Goal: Information Seeking & Learning: Learn about a topic

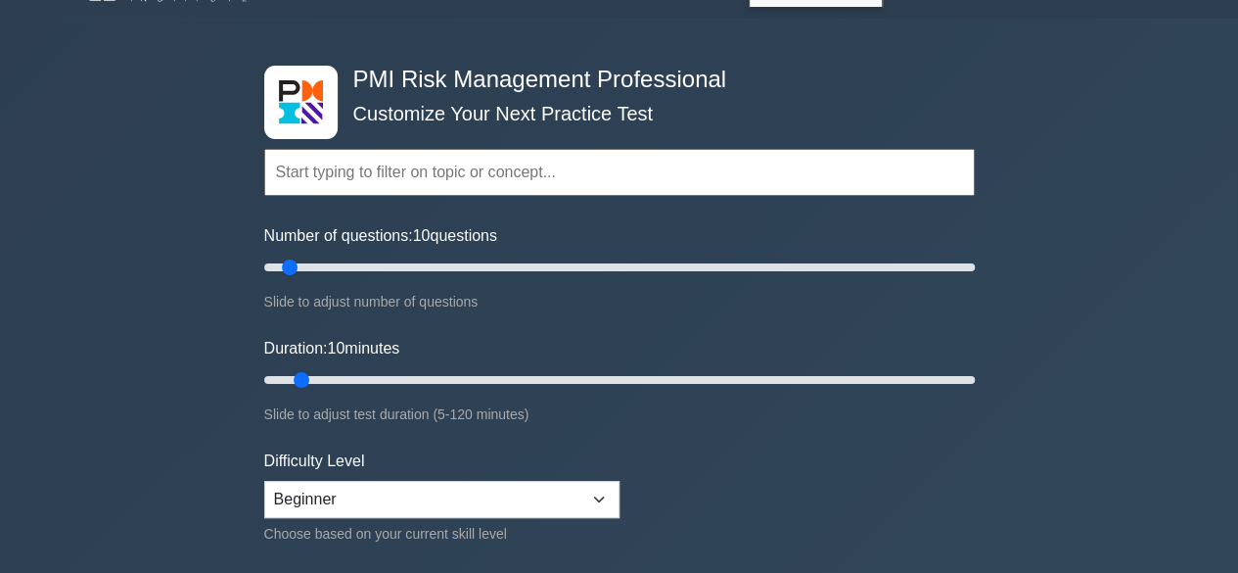
scroll to position [110, 0]
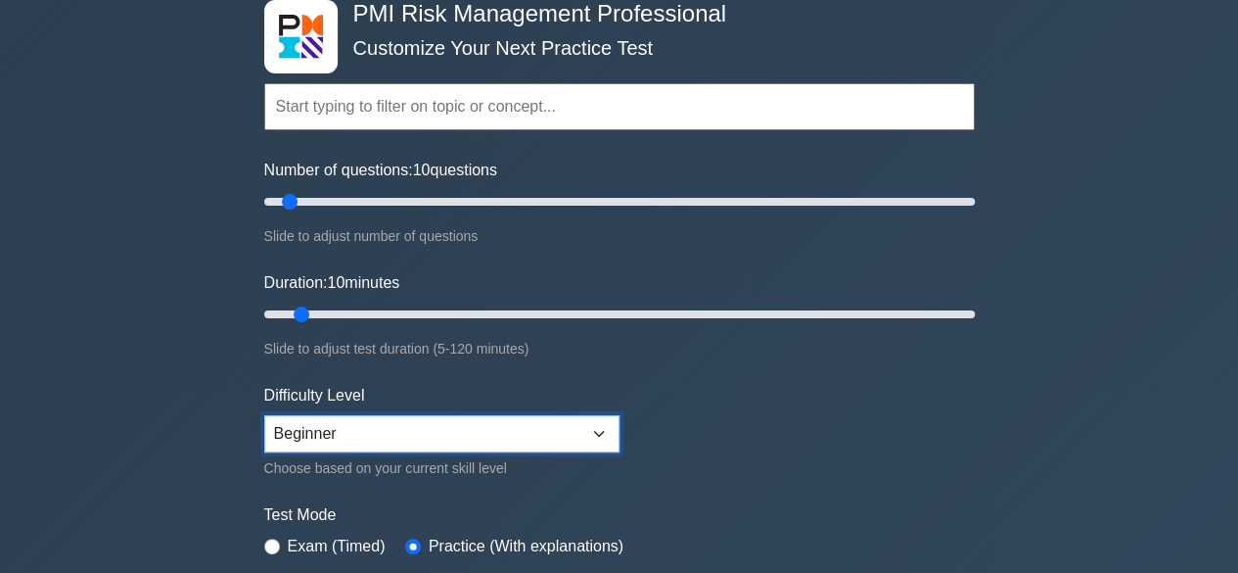
click at [605, 434] on select "Beginner Intermediate Expert" at bounding box center [441, 433] width 355 height 37
select select "expert"
click at [264, 415] on select "Beginner Intermediate Expert" at bounding box center [441, 433] width 355 height 37
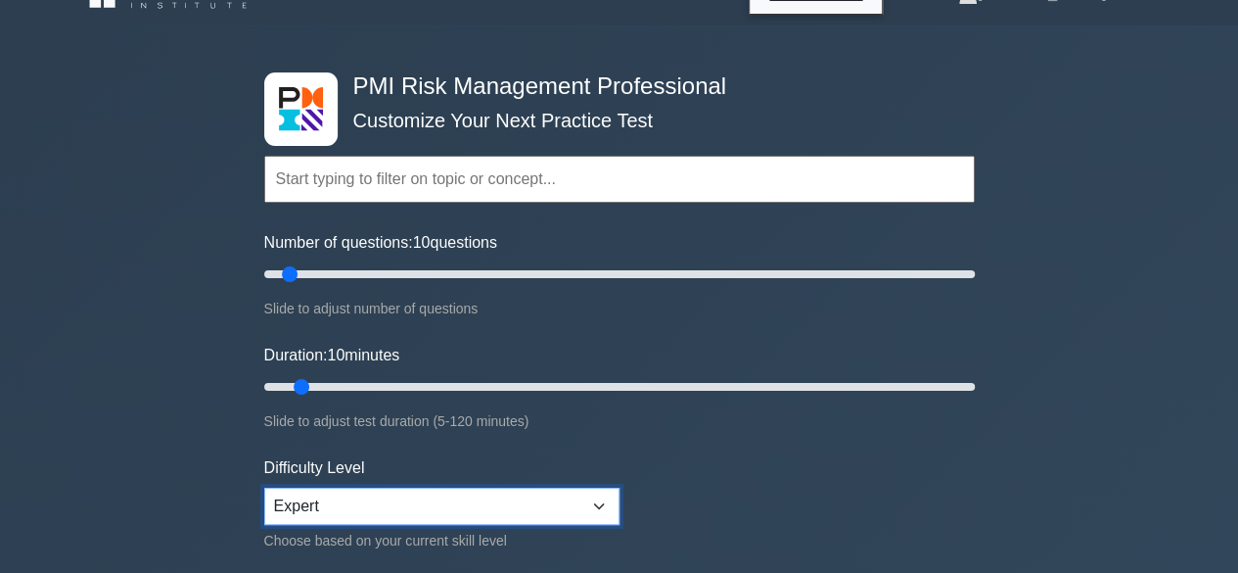
scroll to position [9, 0]
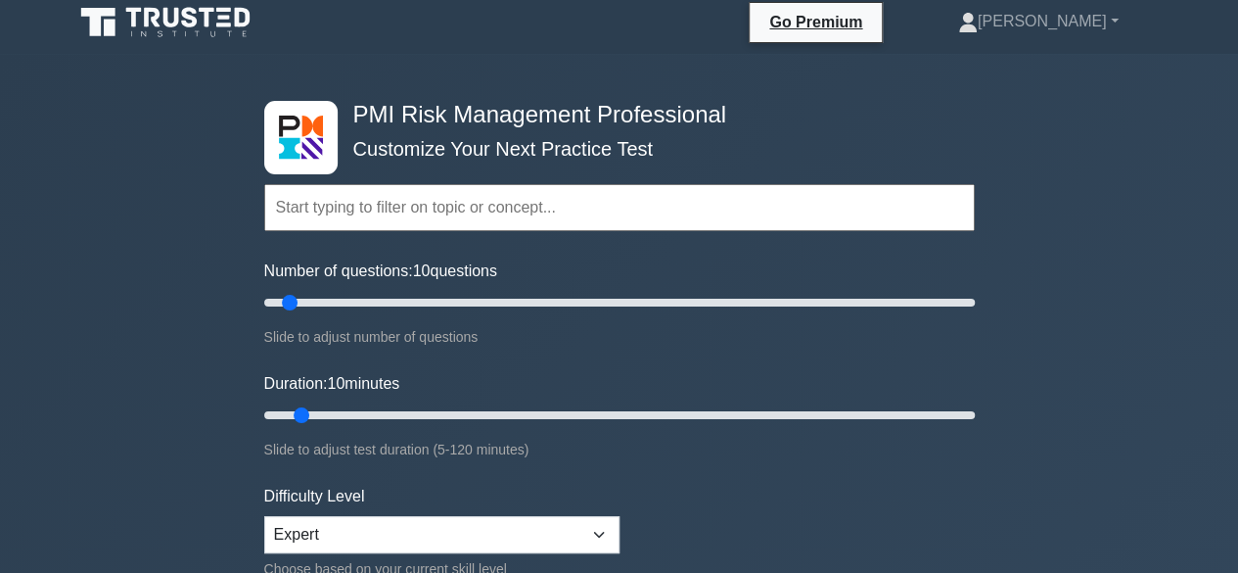
click at [592, 222] on input "text" at bounding box center [619, 207] width 711 height 47
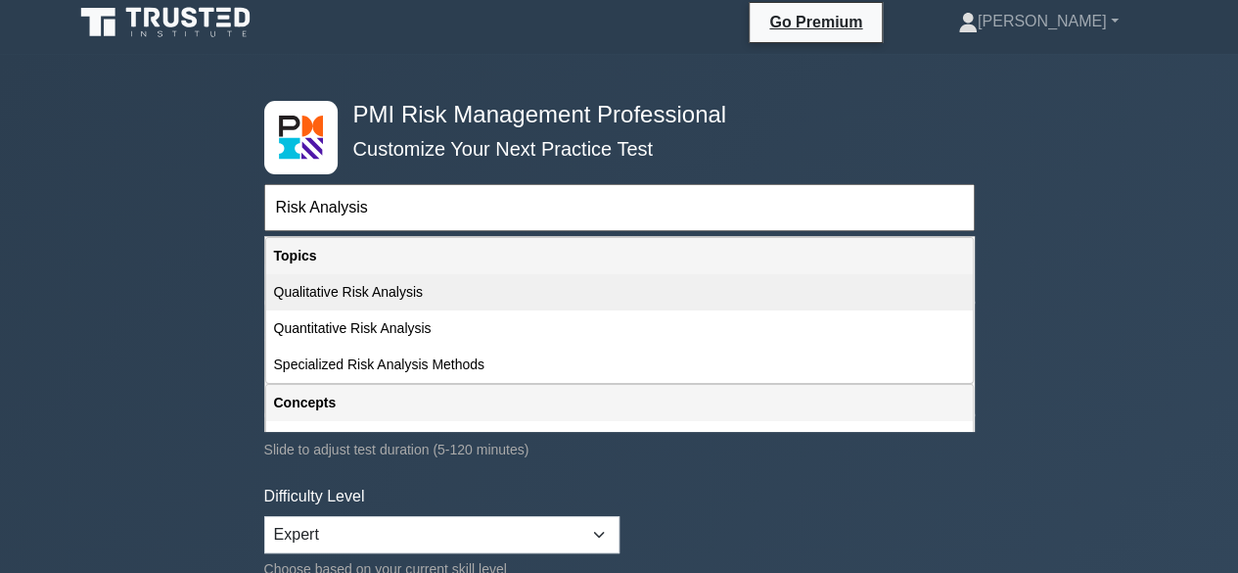
click at [442, 299] on div "Qualitative Risk Analysis" at bounding box center [619, 292] width 707 height 36
type input "Qualitative Risk Analysis"
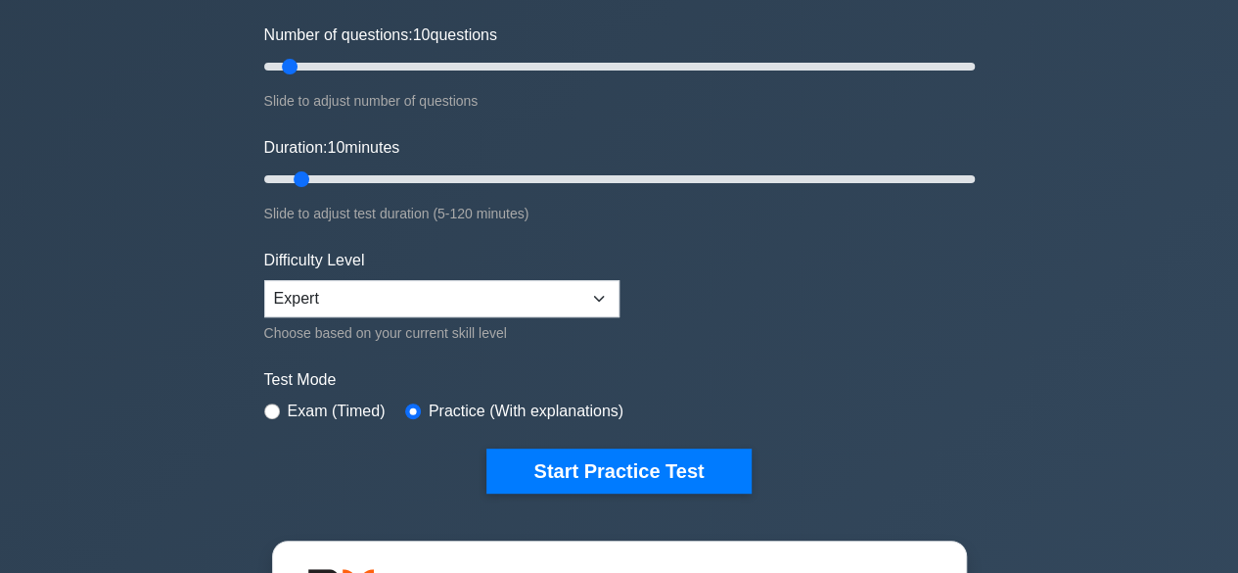
scroll to position [251, 0]
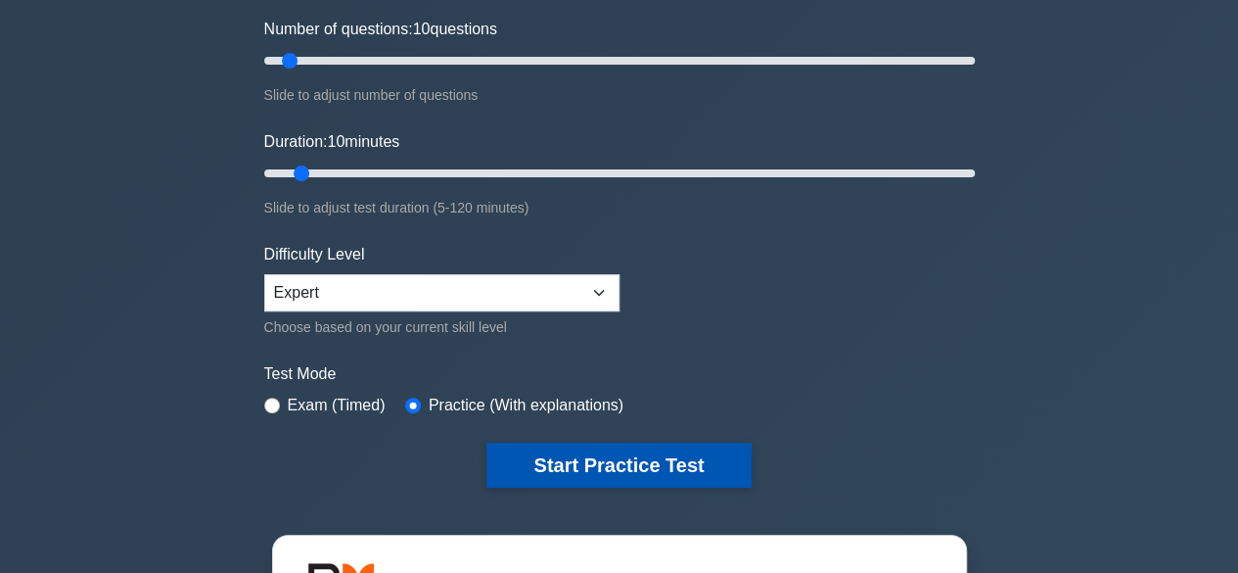
click at [597, 465] on button "Start Practice Test" at bounding box center [619, 464] width 264 height 45
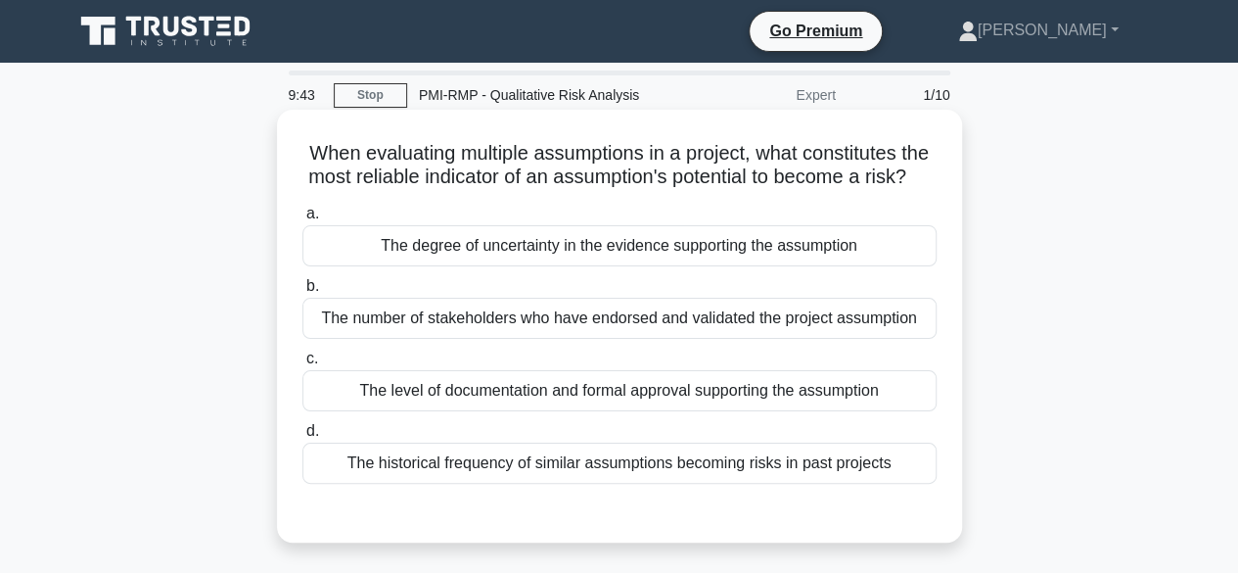
click at [611, 266] on div "The degree of uncertainty in the evidence supporting the assumption" at bounding box center [620, 245] width 634 height 41
click at [303, 220] on input "a. The degree of uncertainty in the evidence supporting the assumption" at bounding box center [303, 214] width 0 height 13
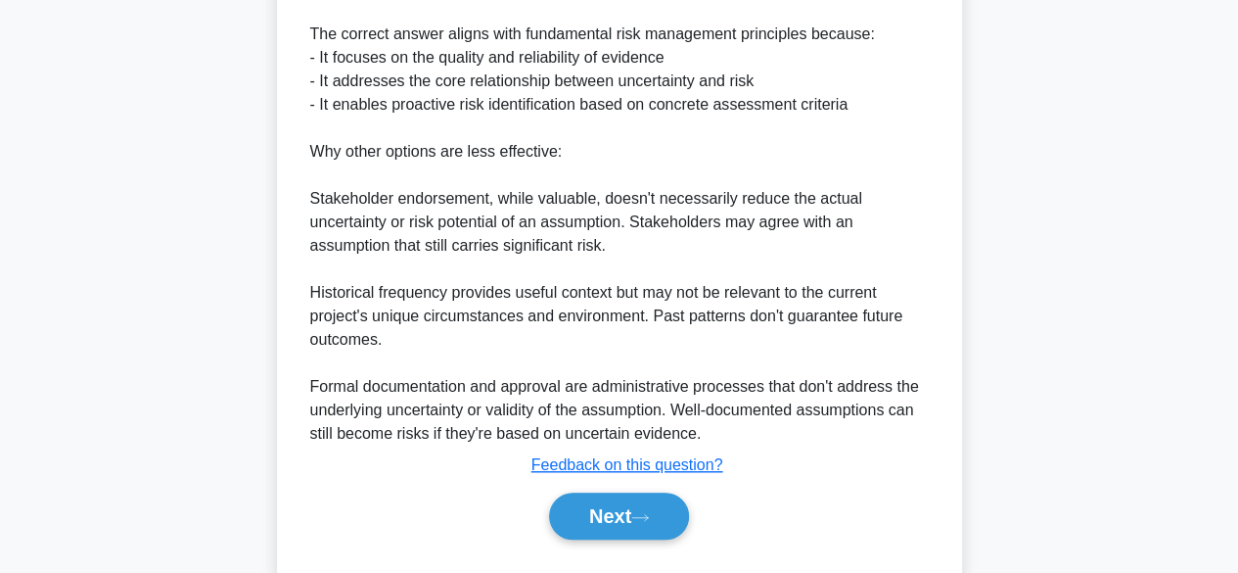
scroll to position [678, 0]
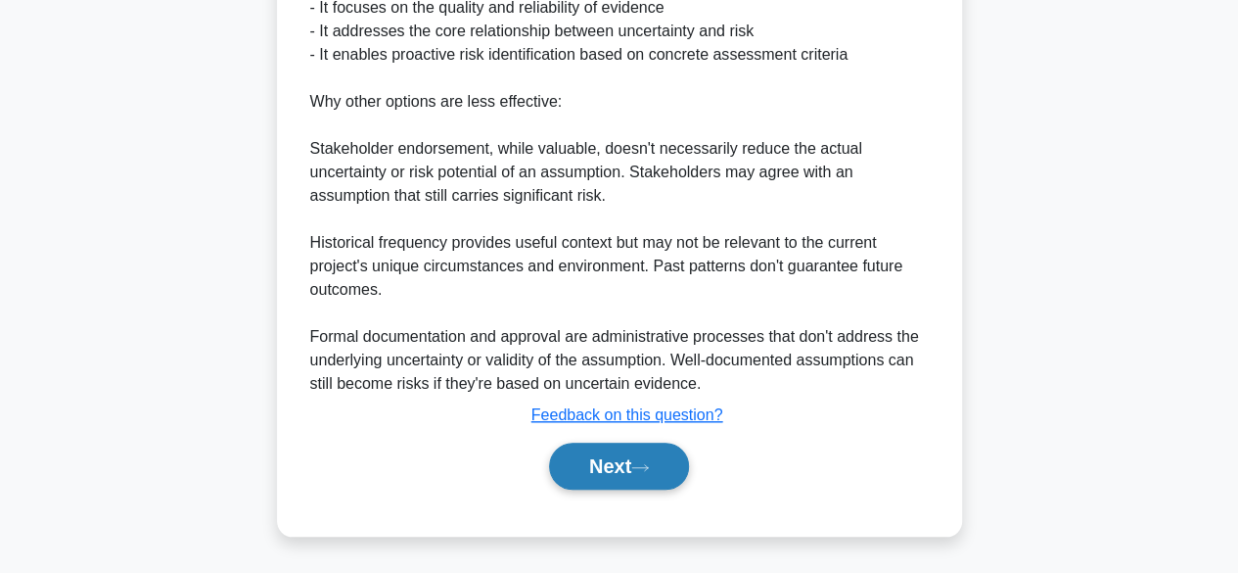
click at [632, 471] on button "Next" at bounding box center [619, 465] width 140 height 47
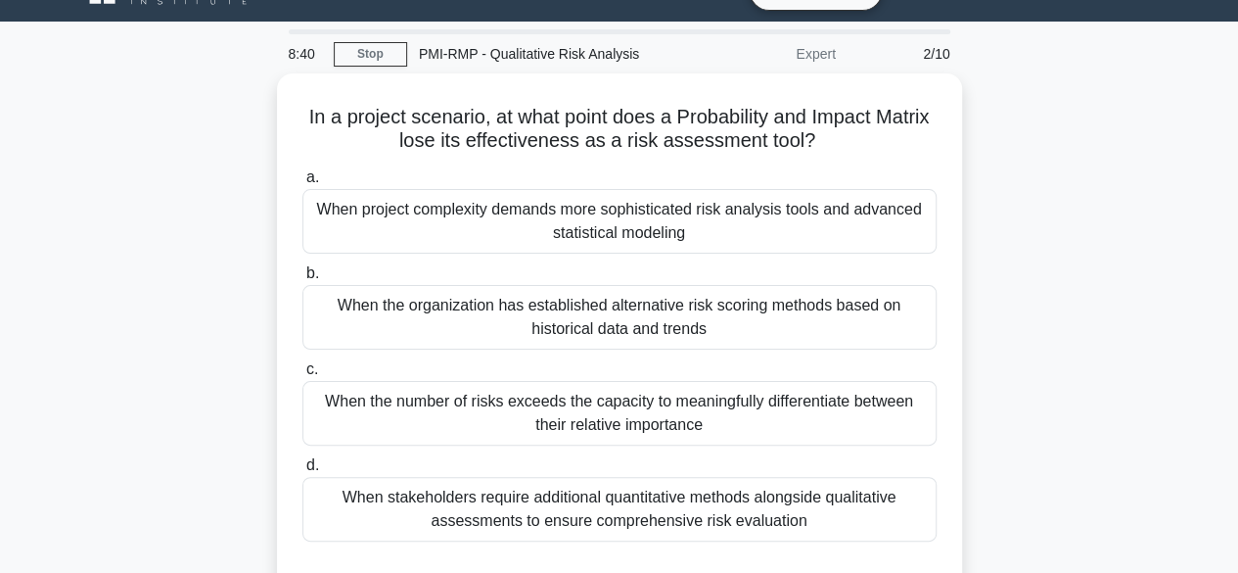
scroll to position [54, 0]
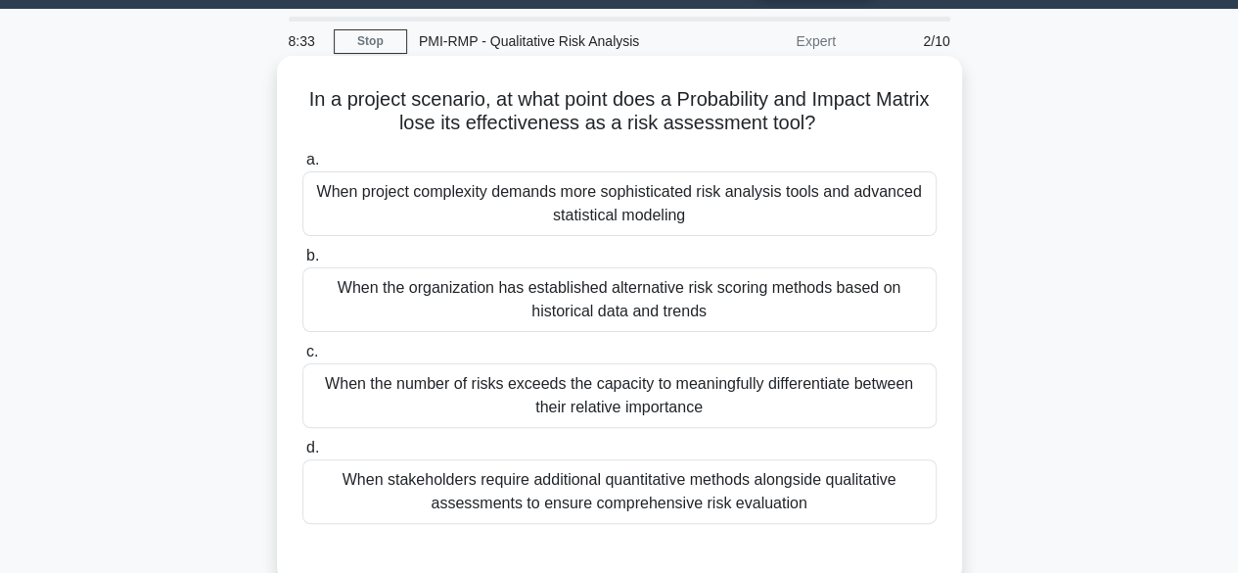
click at [942, 302] on div "b. When the organization has established alternative risk scoring methods based…" at bounding box center [620, 288] width 658 height 88
click at [712, 211] on div "When project complexity demands more sophisticated risk analysis tools and adva…" at bounding box center [620, 203] width 634 height 65
click at [303, 166] on input "a. When project complexity demands more sophisticated risk analysis tools and a…" at bounding box center [303, 160] width 0 height 13
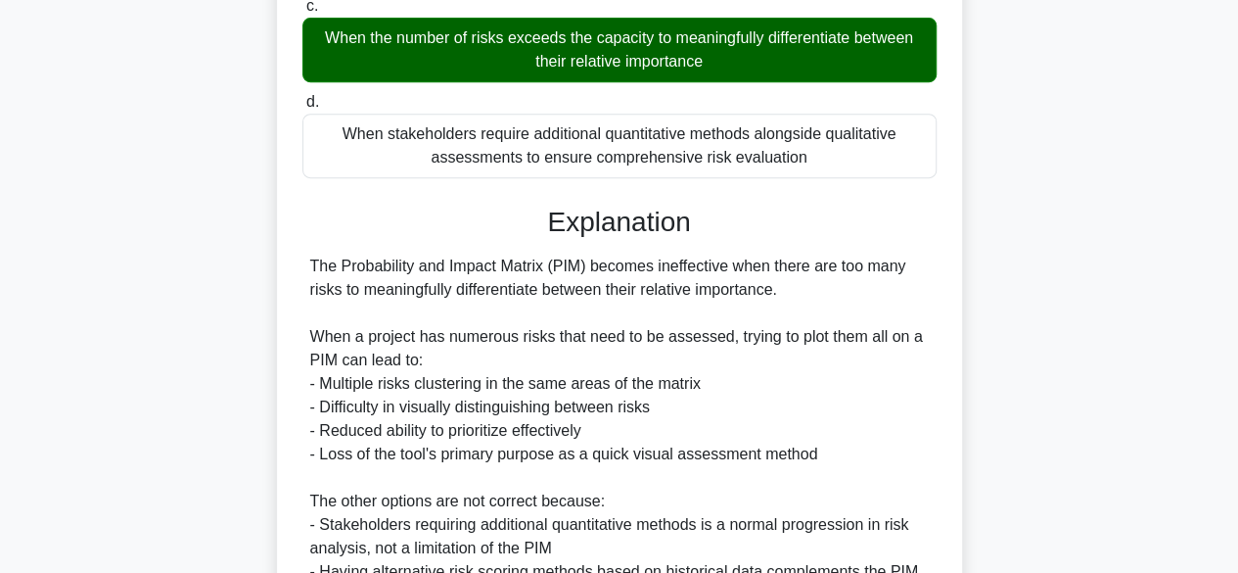
scroll to position [589, 0]
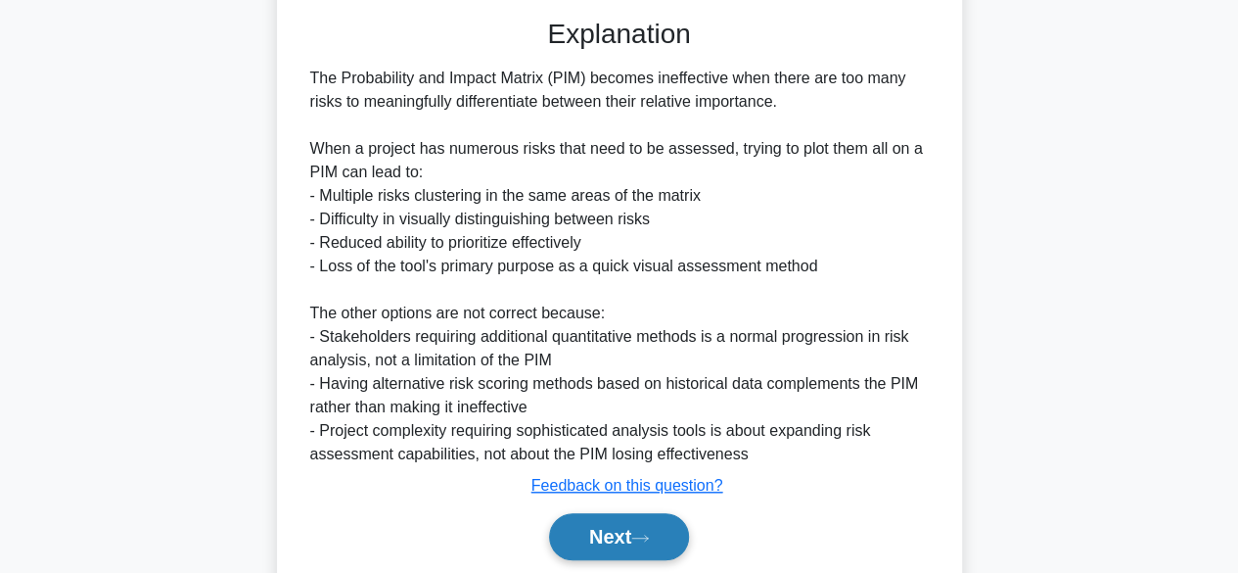
click at [656, 548] on button "Next" at bounding box center [619, 536] width 140 height 47
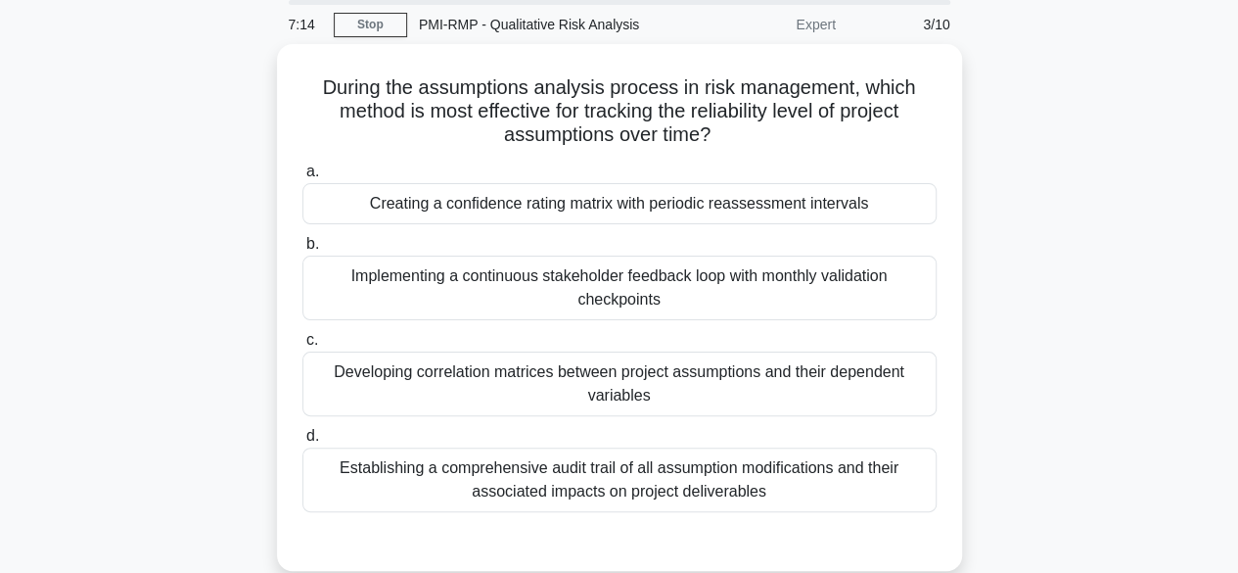
scroll to position [70, 0]
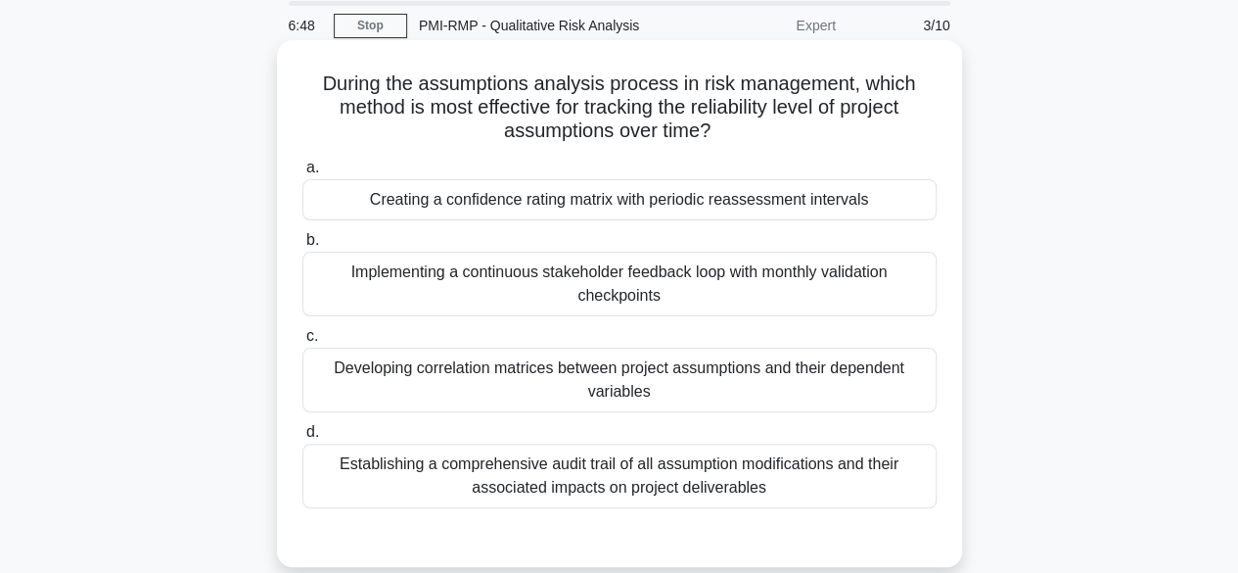
click at [648, 289] on div "Implementing a continuous stakeholder feedback loop with monthly validation che…" at bounding box center [620, 284] width 634 height 65
click at [303, 247] on input "b. Implementing a continuous stakeholder feedback loop with monthly validation …" at bounding box center [303, 240] width 0 height 13
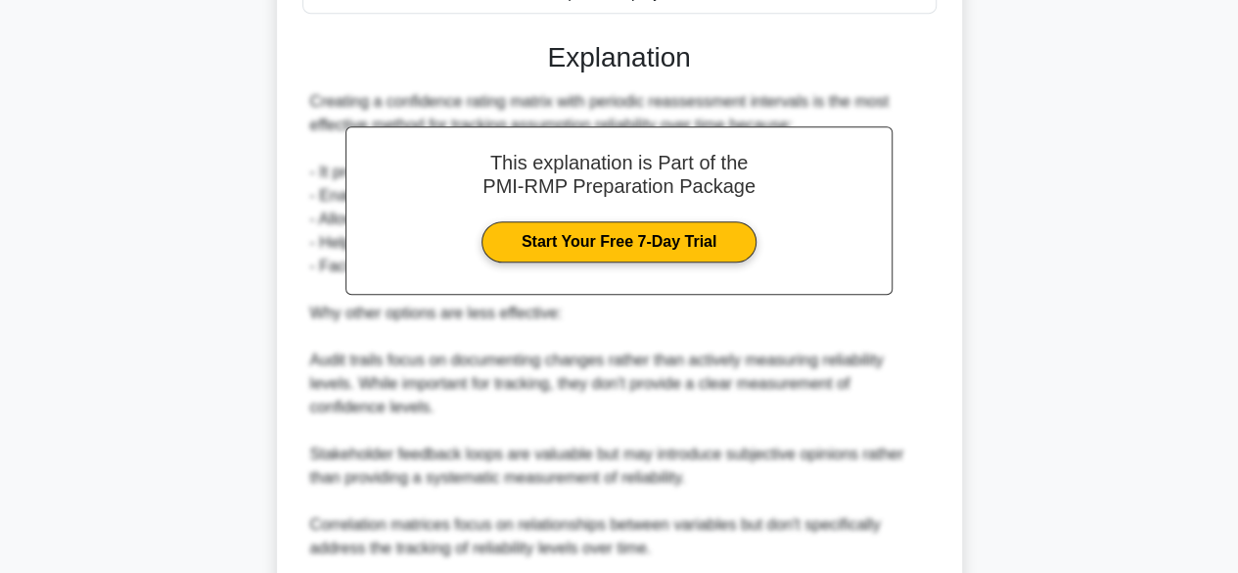
scroll to position [728, 0]
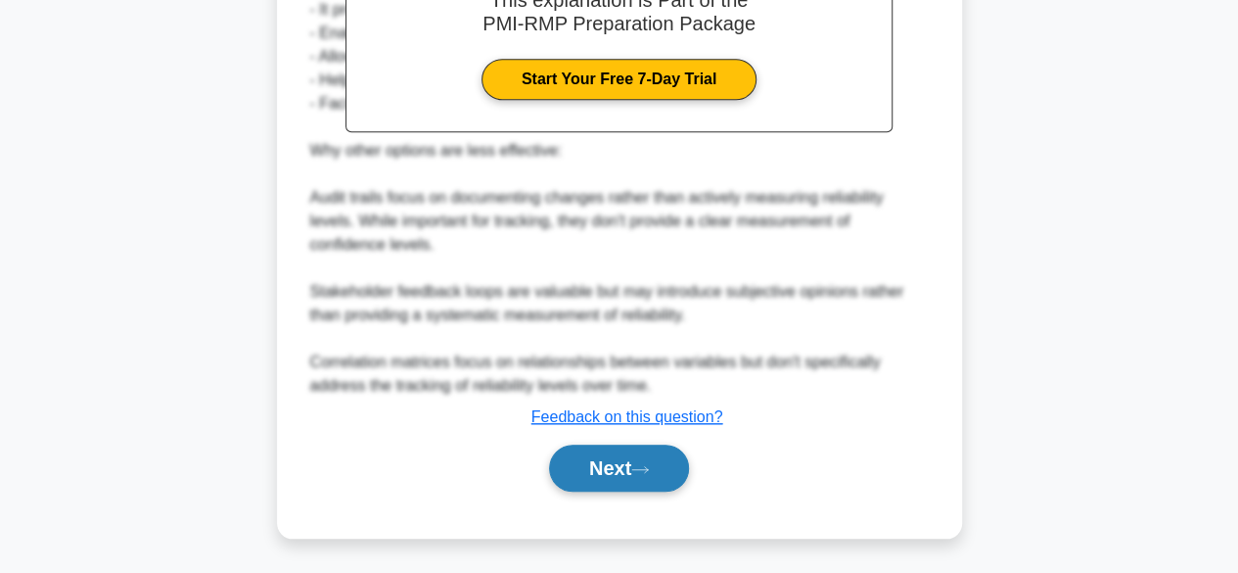
click at [604, 475] on button "Next" at bounding box center [619, 467] width 140 height 47
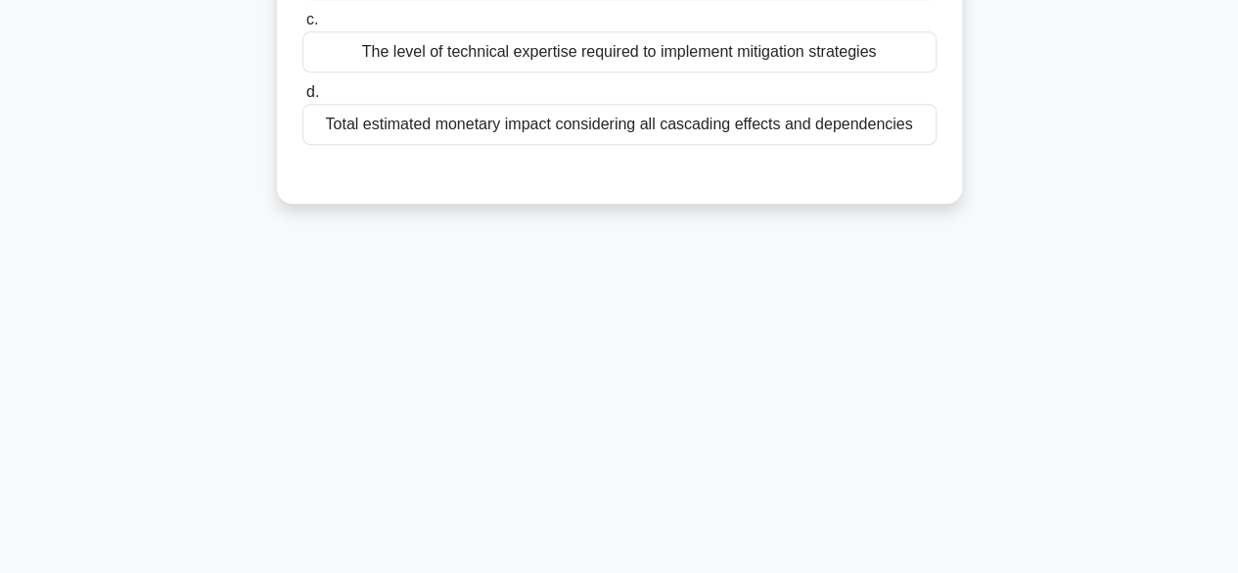
click at [1062, 317] on div "6:00 Stop PMI-RMP - Qualitative Risk Analysis Expert 4/10 In a project prioriti…" at bounding box center [620, 75] width 1116 height 979
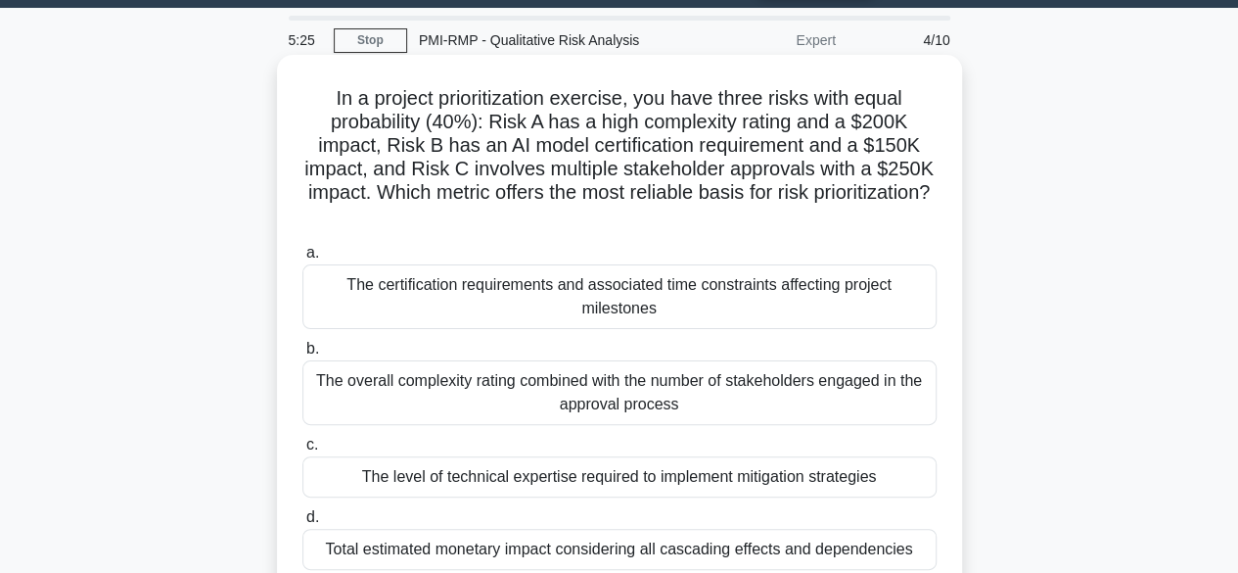
scroll to position [59, 0]
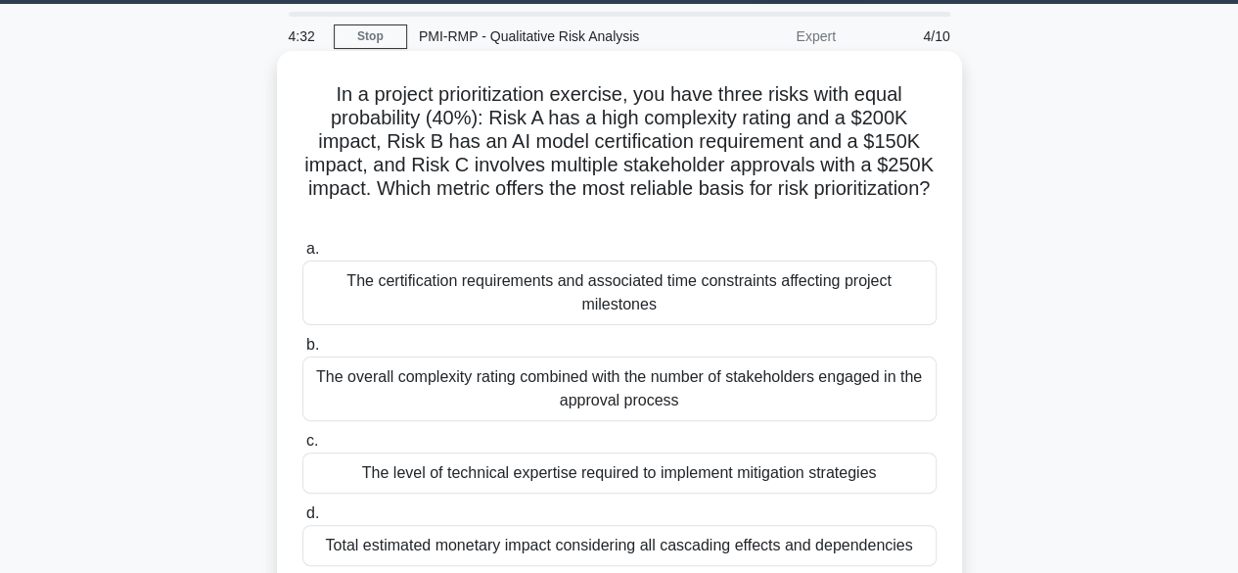
click at [759, 400] on div "The overall complexity rating combined with the number of stakeholders engaged …" at bounding box center [620, 388] width 634 height 65
click at [303, 351] on input "b. The overall complexity rating combined with the number of stakeholders engag…" at bounding box center [303, 345] width 0 height 13
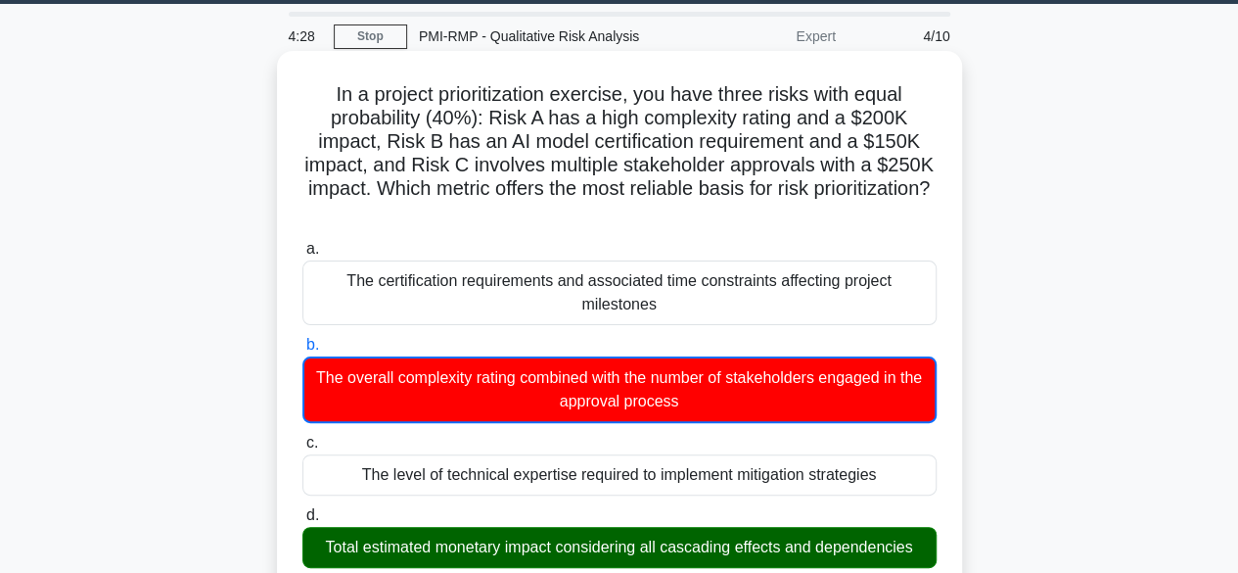
click at [895, 485] on div "The level of technical expertise required to implement mitigation strategies" at bounding box center [620, 474] width 634 height 41
click at [303, 449] on input "c. The level of technical expertise required to implement mitigation strategies" at bounding box center [303, 443] width 0 height 13
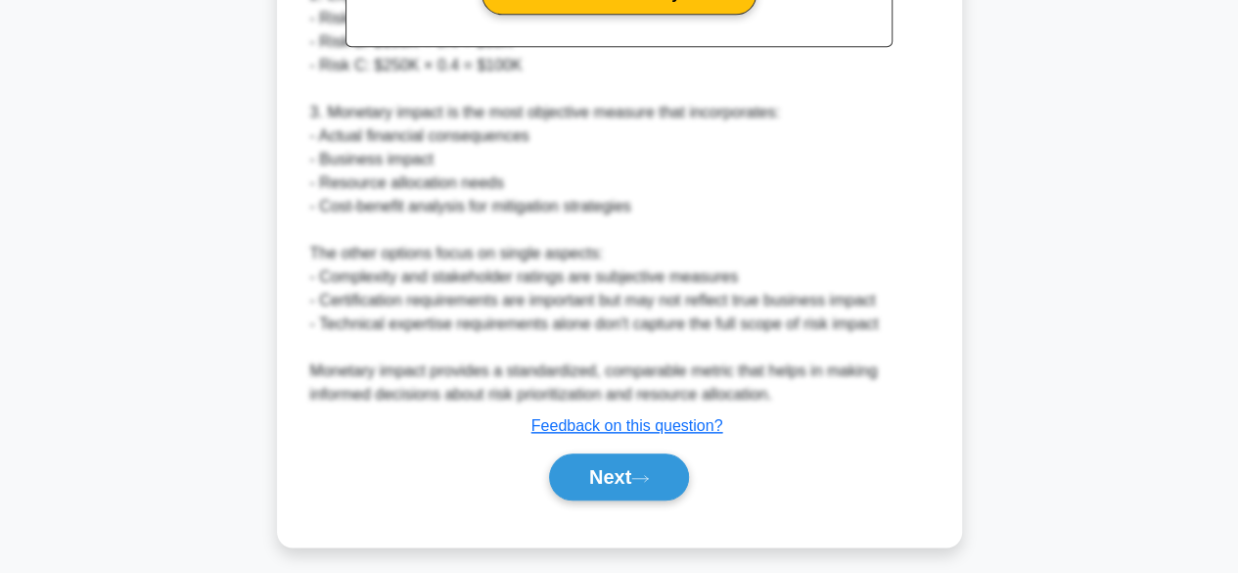
scroll to position [869, 0]
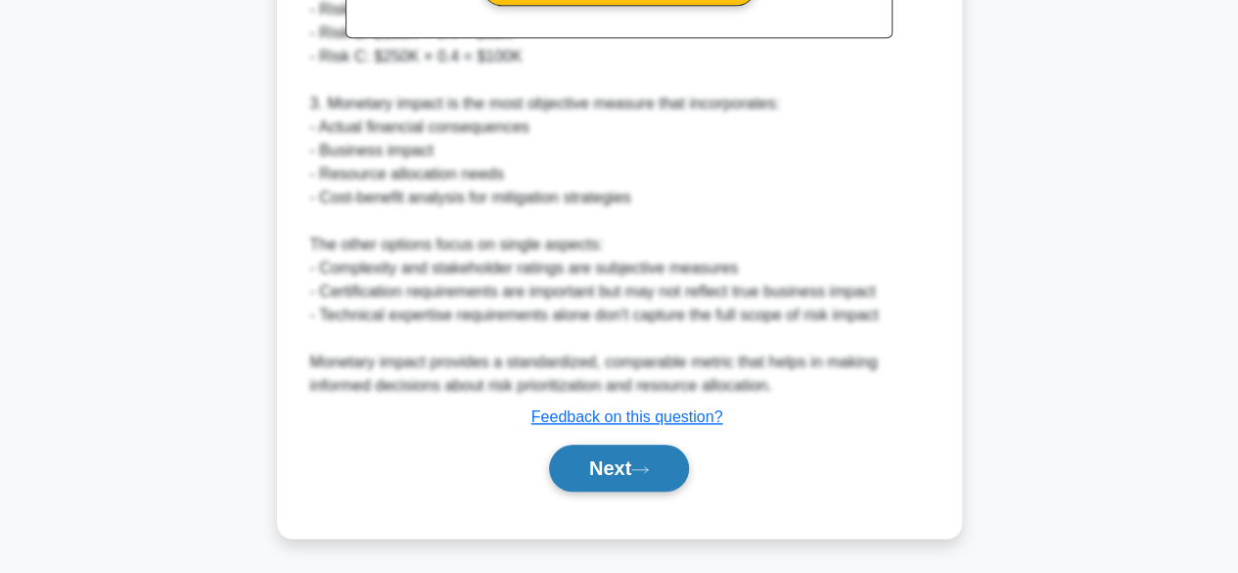
click at [603, 480] on button "Next" at bounding box center [619, 467] width 140 height 47
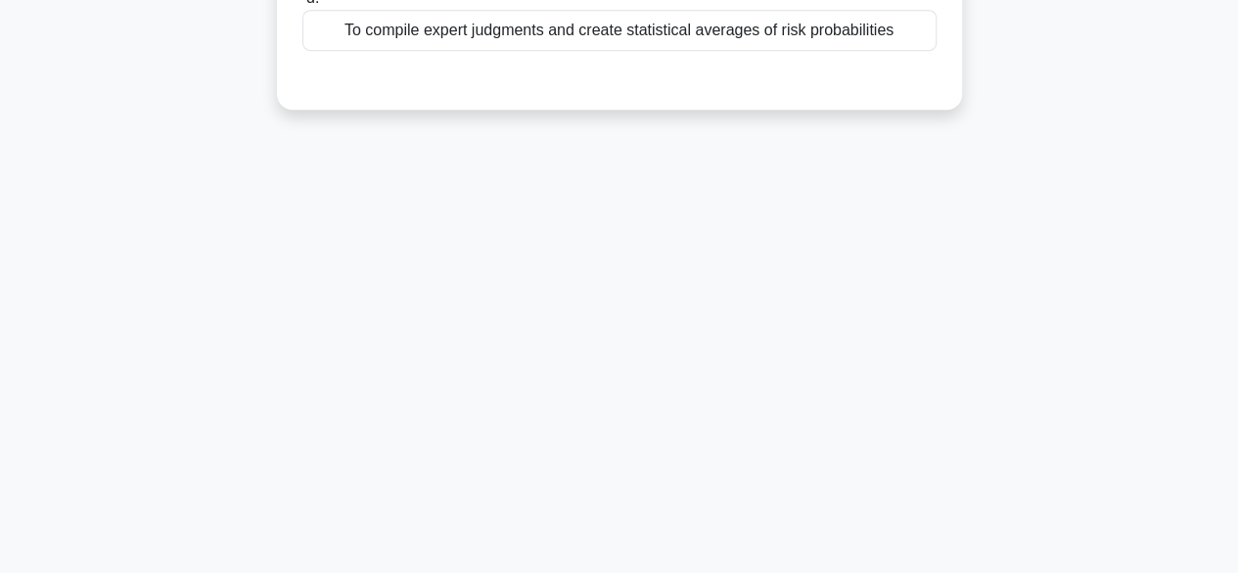
click at [1116, 247] on div "4:21 Stop PMI-RMP - Qualitative Risk Analysis Expert 5/10 What is the primary f…" at bounding box center [620, 75] width 1116 height 979
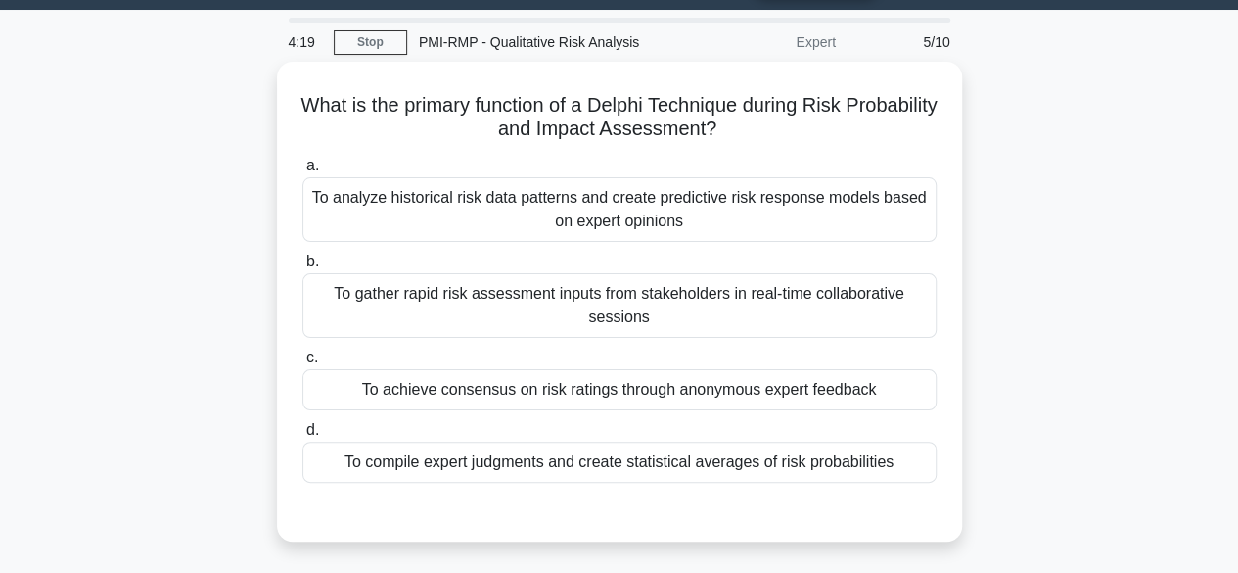
scroll to position [54, 0]
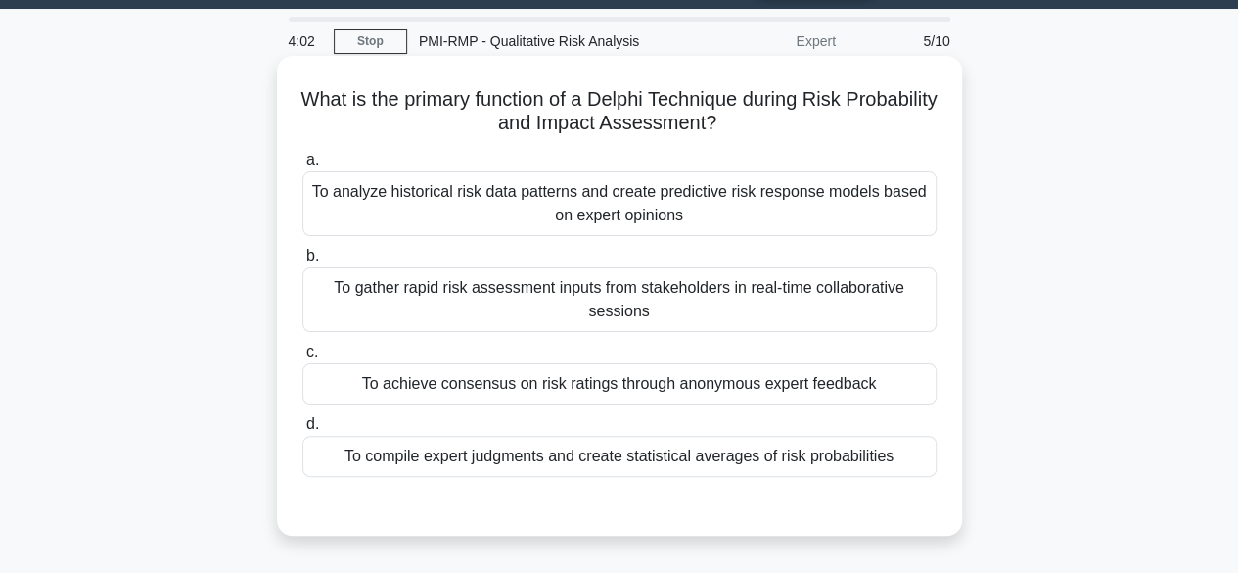
click at [560, 382] on div "To achieve consensus on risk ratings through anonymous expert feedback" at bounding box center [620, 383] width 634 height 41
click at [303, 358] on input "c. To achieve consensus on risk ratings through anonymous expert feedback" at bounding box center [303, 352] width 0 height 13
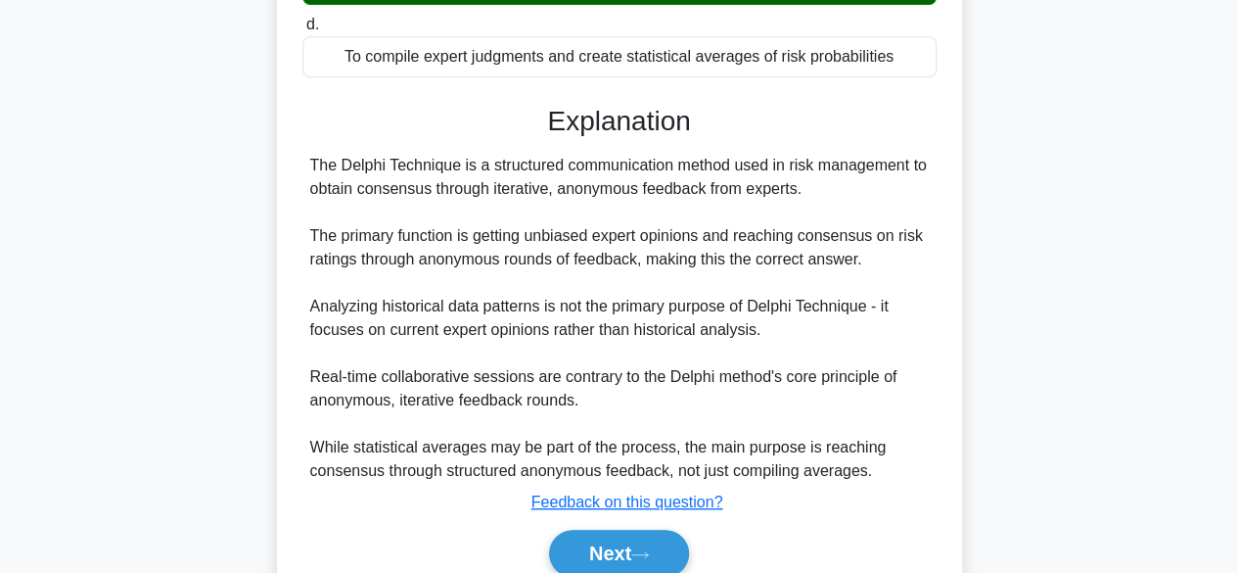
scroll to position [537, 0]
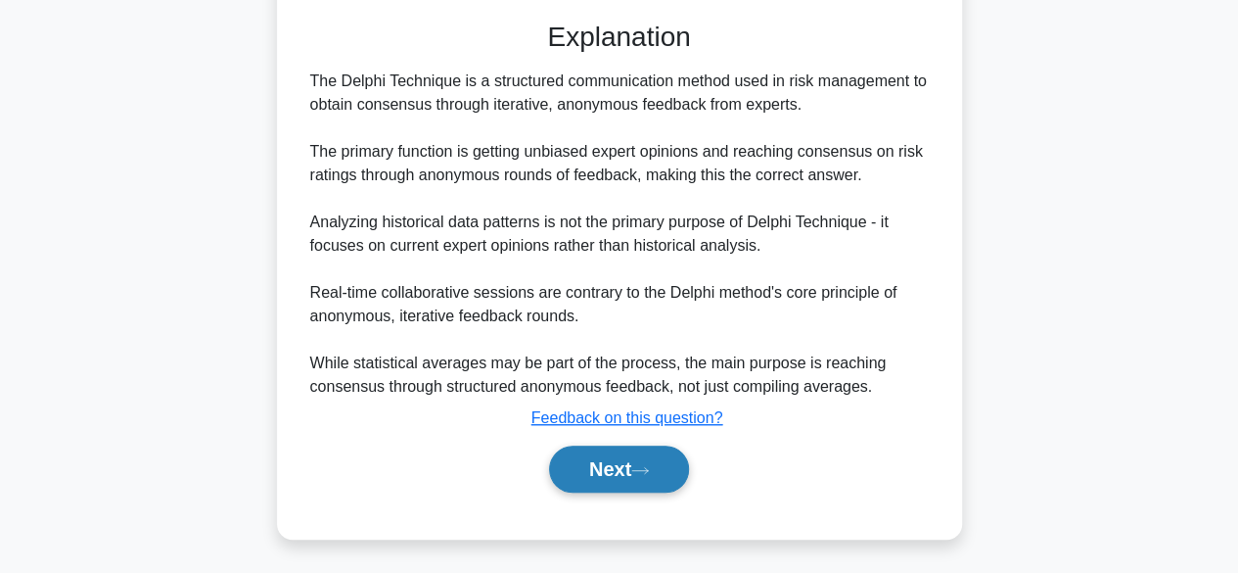
click at [603, 461] on button "Next" at bounding box center [619, 468] width 140 height 47
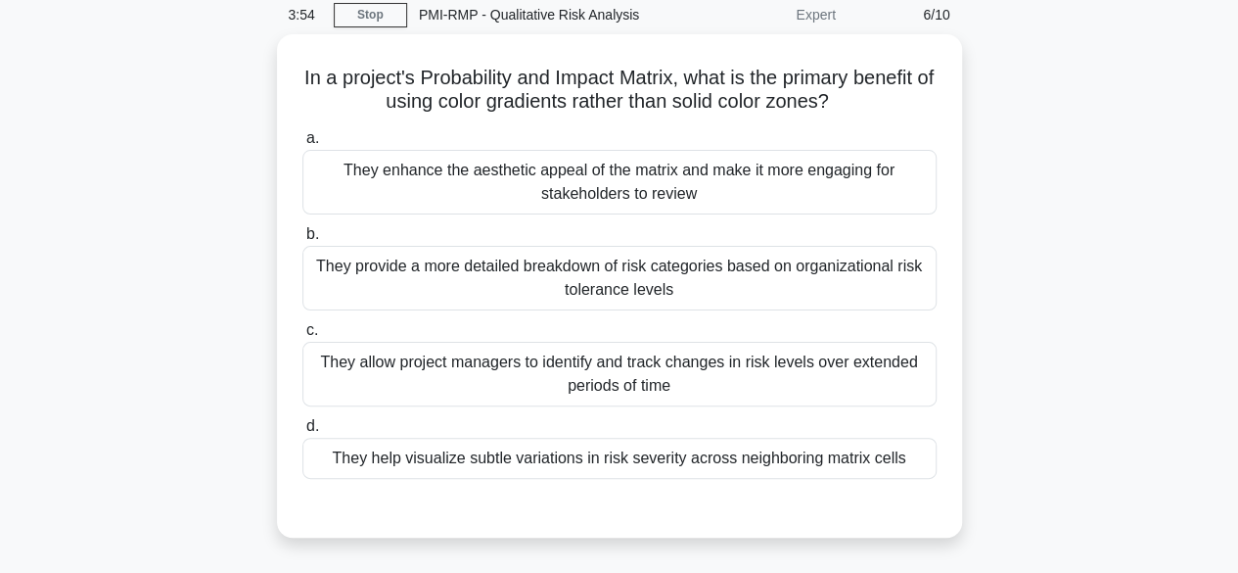
scroll to position [54, 0]
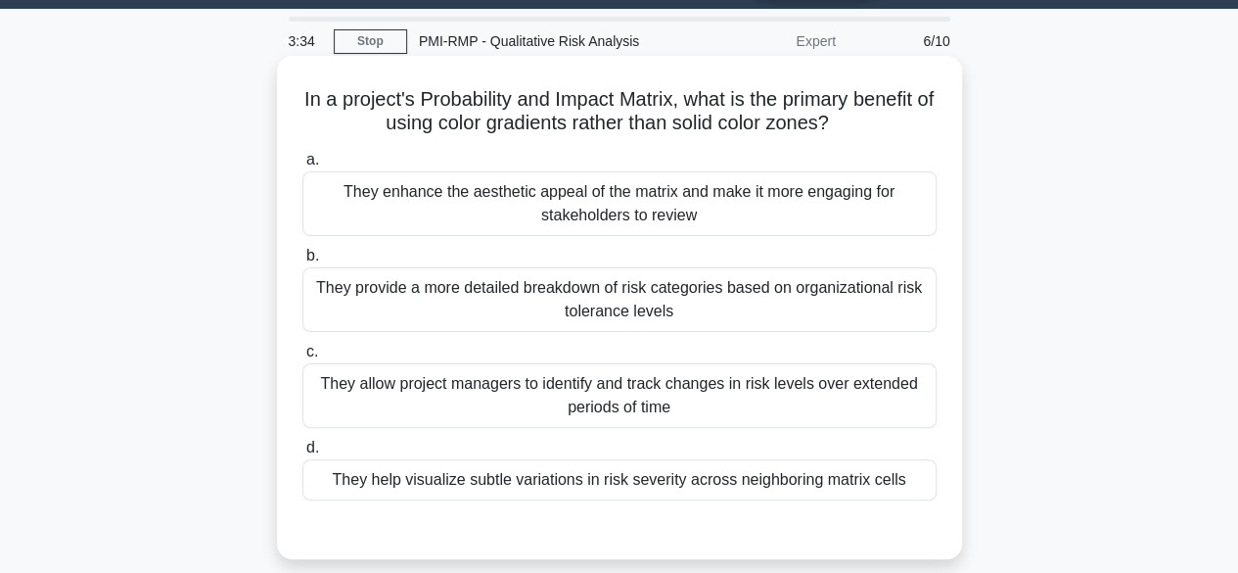
click at [844, 479] on div "They help visualize subtle variations in risk severity across neighboring matri…" at bounding box center [620, 479] width 634 height 41
click at [303, 454] on input "d. They help visualize subtle variations in risk severity across neighboring ma…" at bounding box center [303, 448] width 0 height 13
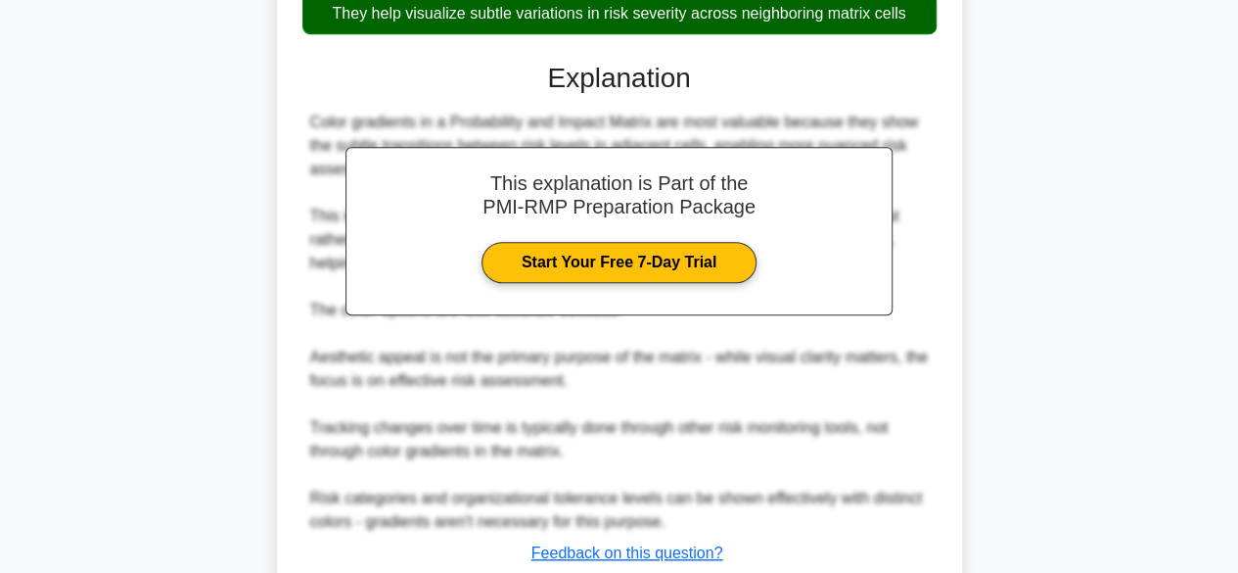
scroll to position [655, 0]
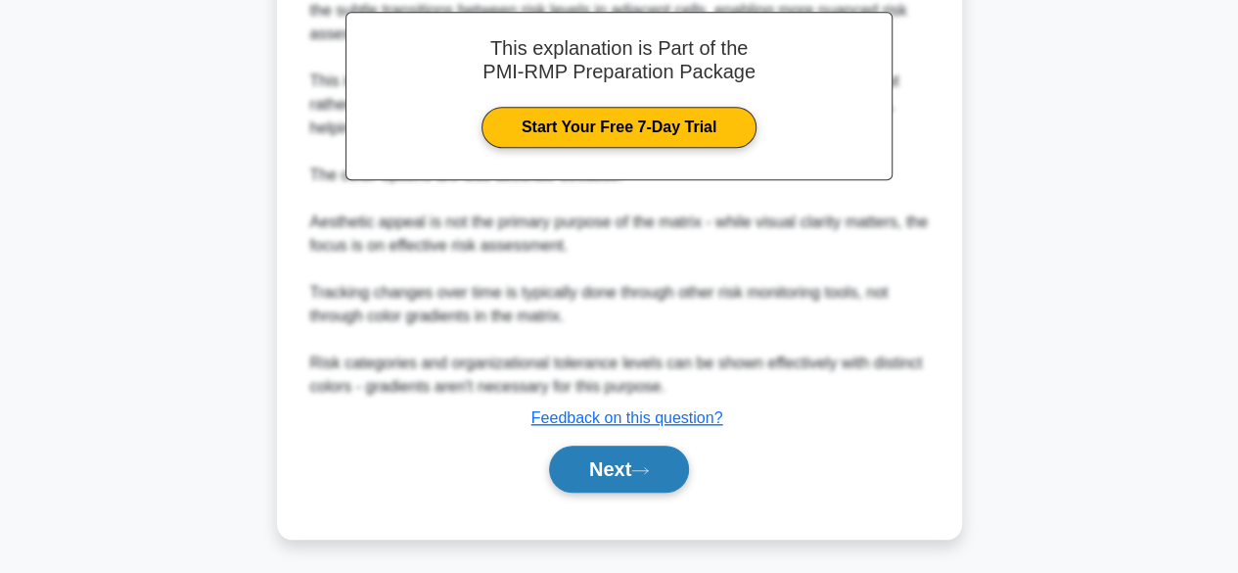
click at [623, 475] on button "Next" at bounding box center [619, 468] width 140 height 47
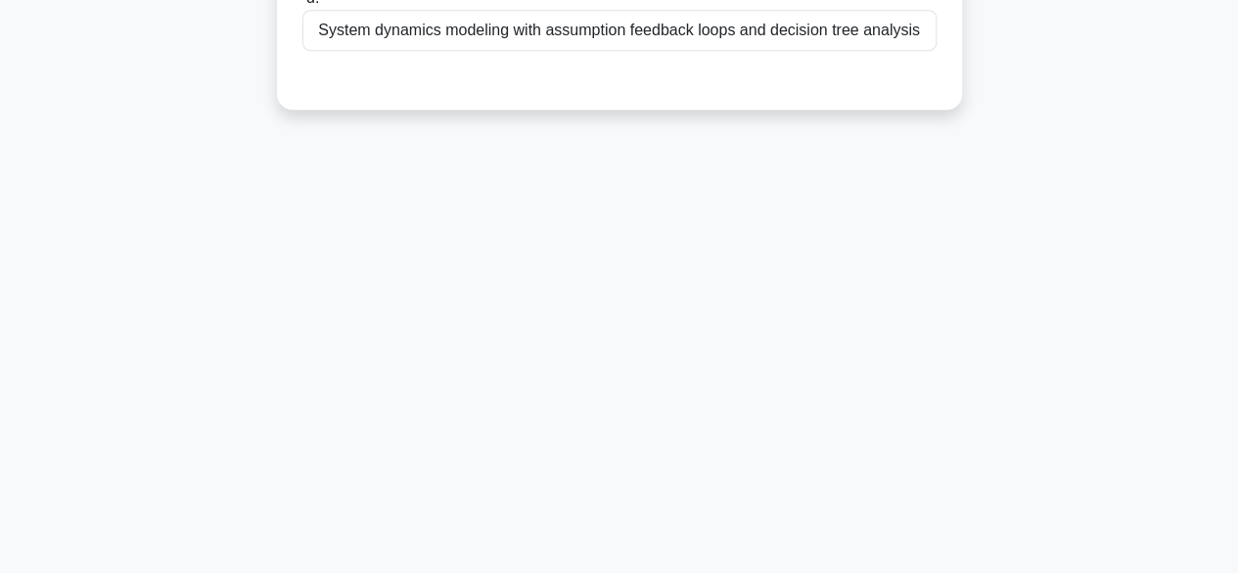
scroll to position [0, 0]
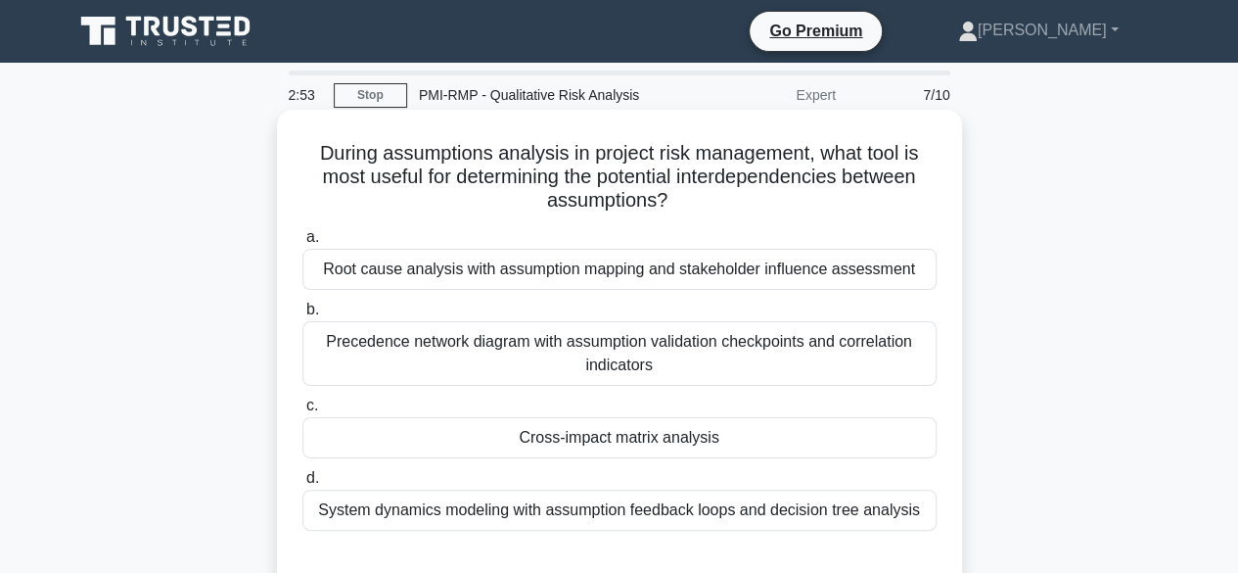
click at [805, 278] on div "Root cause analysis with assumption mapping and stakeholder influence assessment" at bounding box center [620, 269] width 634 height 41
click at [303, 244] on input "a. Root cause analysis with assumption mapping and stakeholder influence assess…" at bounding box center [303, 237] width 0 height 13
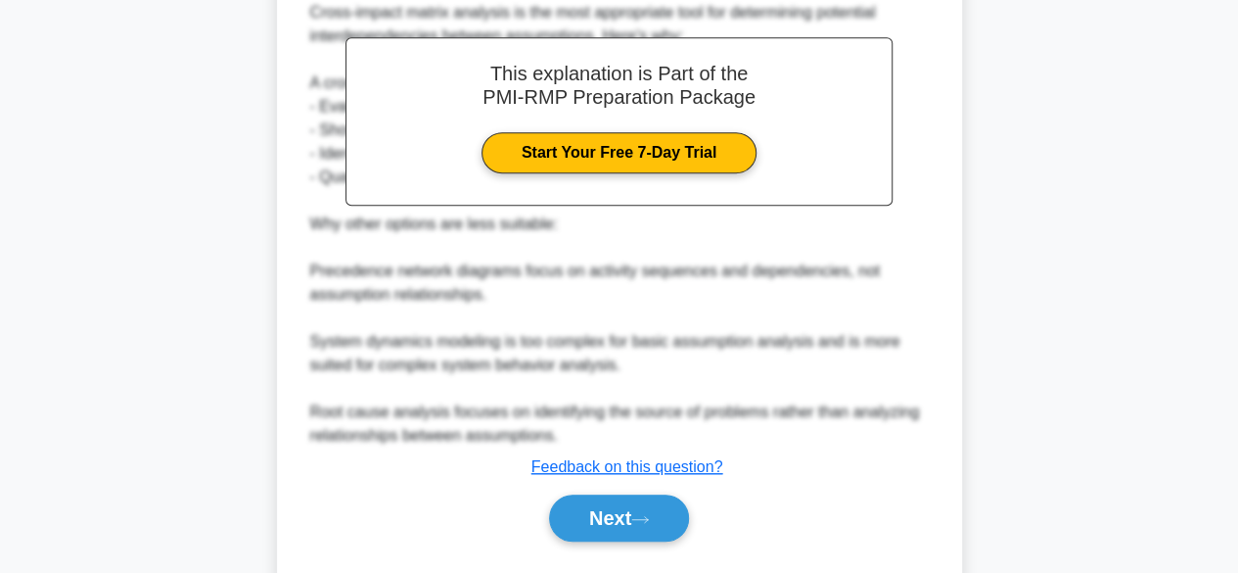
scroll to position [658, 0]
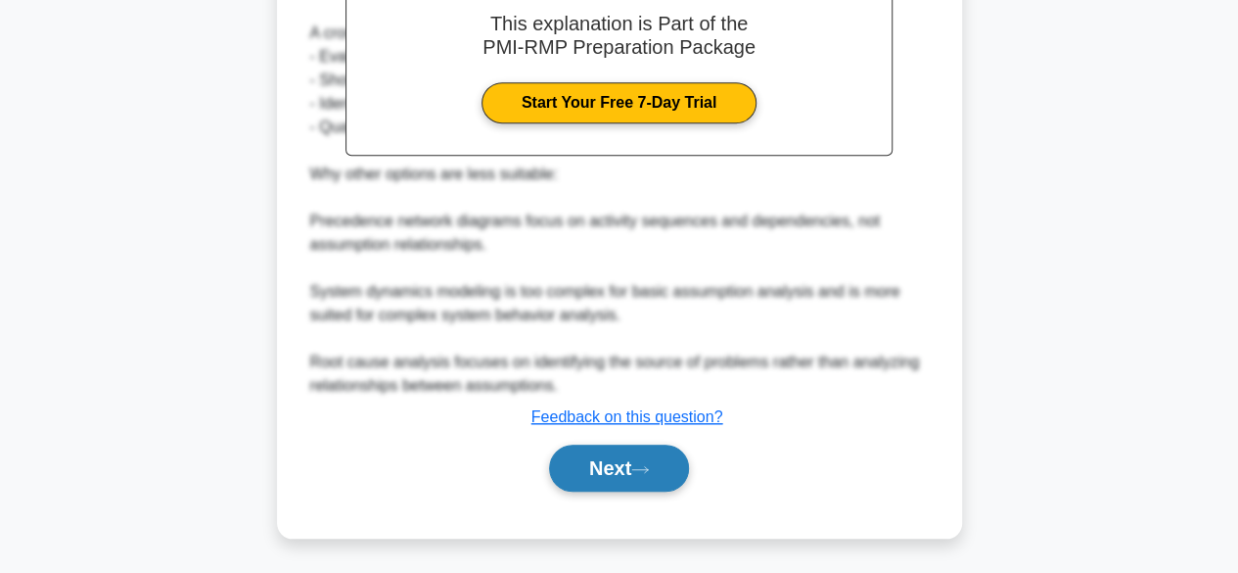
click at [603, 464] on button "Next" at bounding box center [619, 467] width 140 height 47
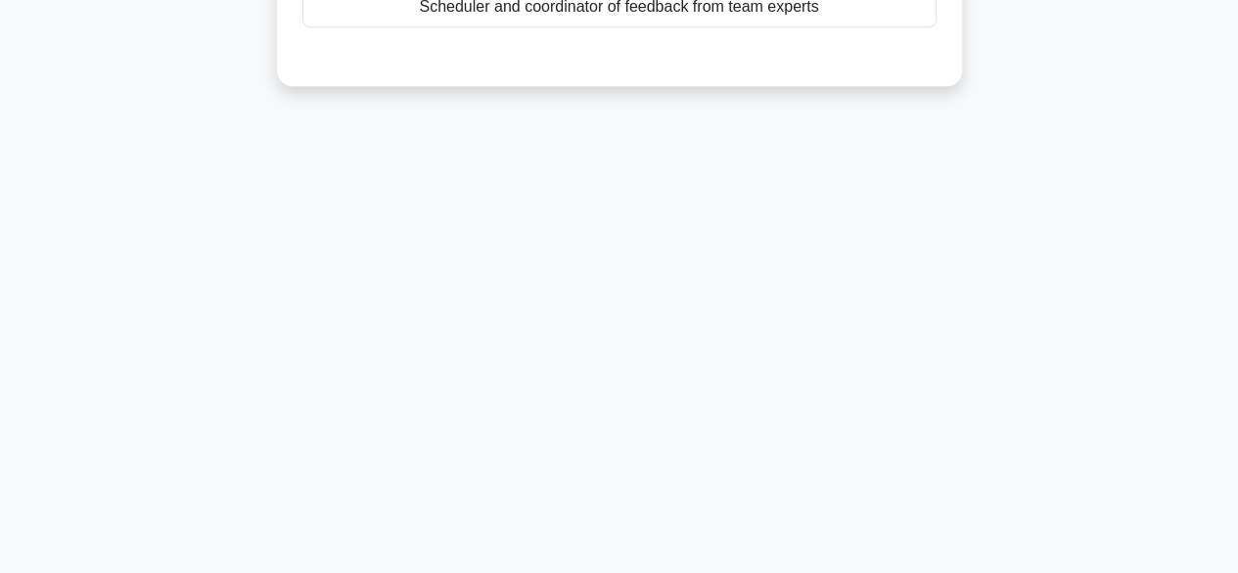
scroll to position [0, 0]
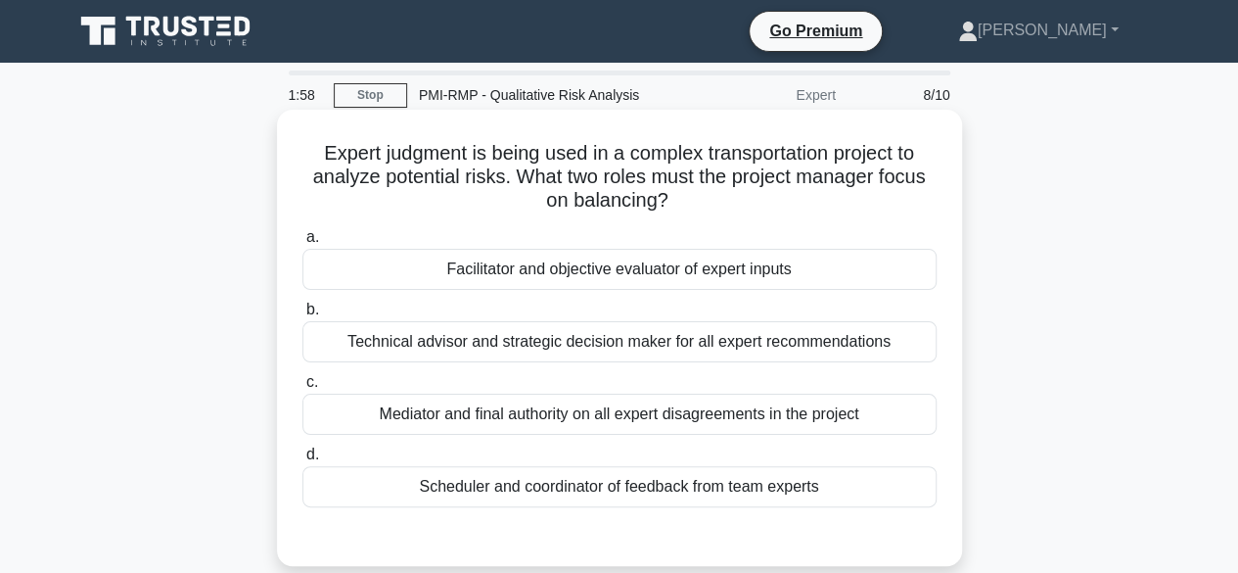
click at [631, 264] on div "Facilitator and objective evaluator of expert inputs" at bounding box center [620, 269] width 634 height 41
click at [303, 244] on input "a. Facilitator and objective evaluator of expert inputs" at bounding box center [303, 237] width 0 height 13
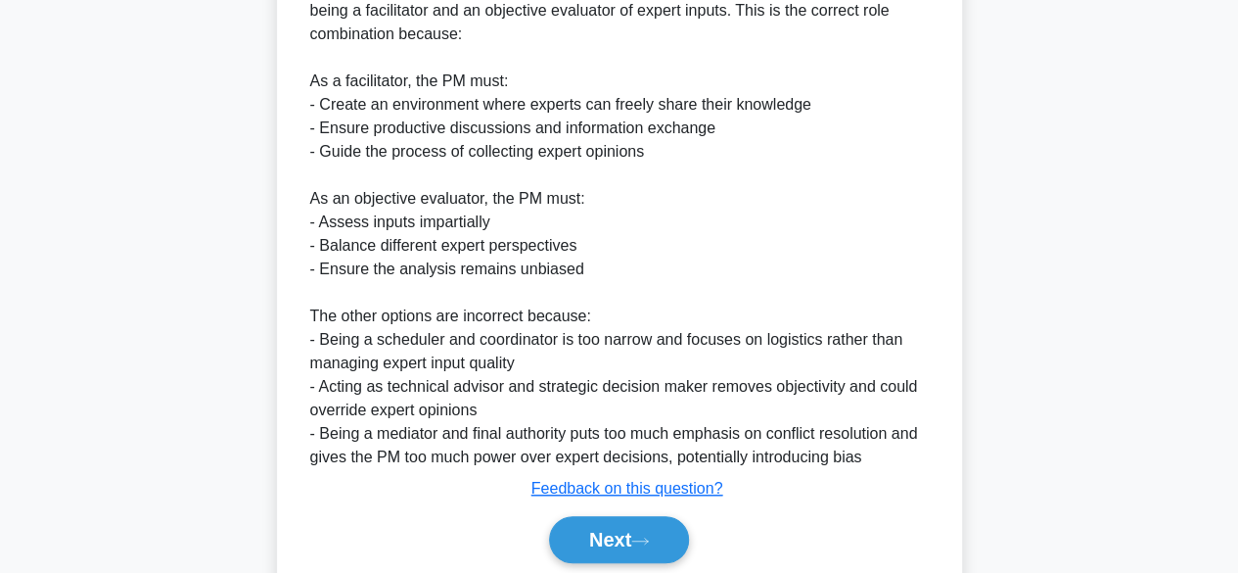
scroll to position [678, 0]
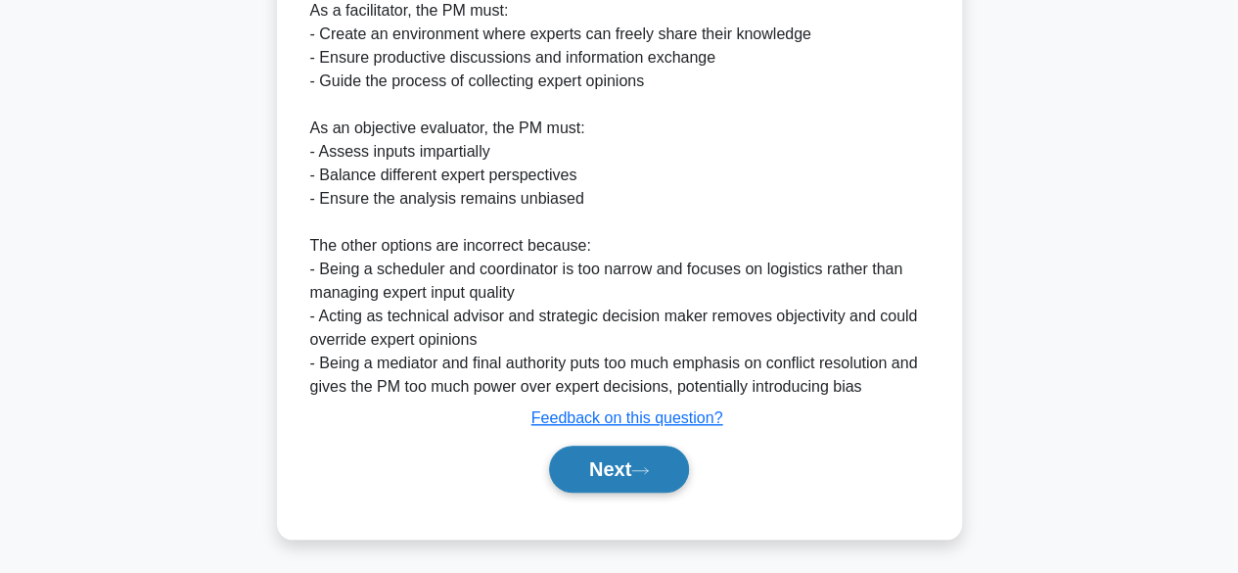
click at [588, 477] on button "Next" at bounding box center [619, 468] width 140 height 47
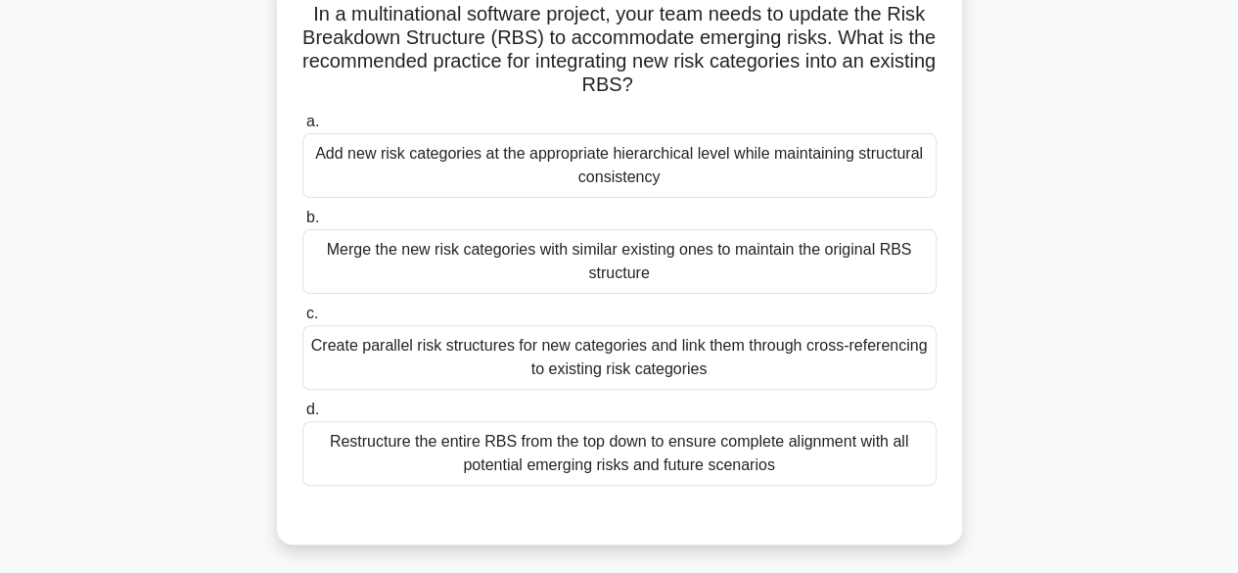
scroll to position [132, 0]
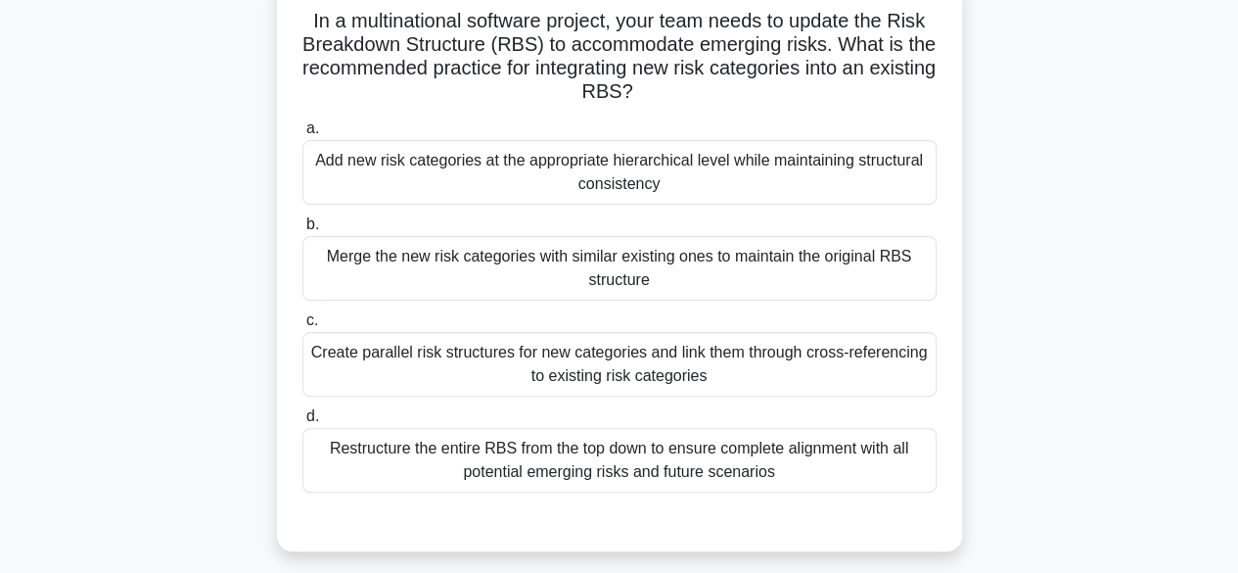
click at [467, 165] on div "Add new risk categories at the appropriate hierarchical level while maintaining…" at bounding box center [620, 172] width 634 height 65
click at [303, 135] on input "a. Add new risk categories at the appropriate hierarchical level while maintain…" at bounding box center [303, 128] width 0 height 13
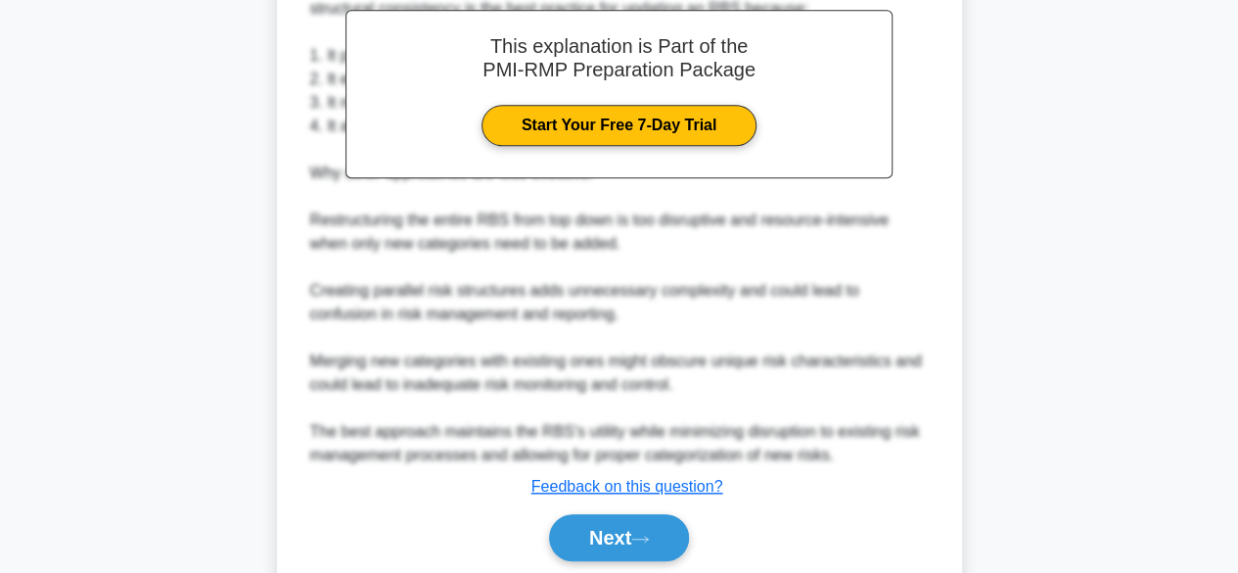
scroll to position [796, 0]
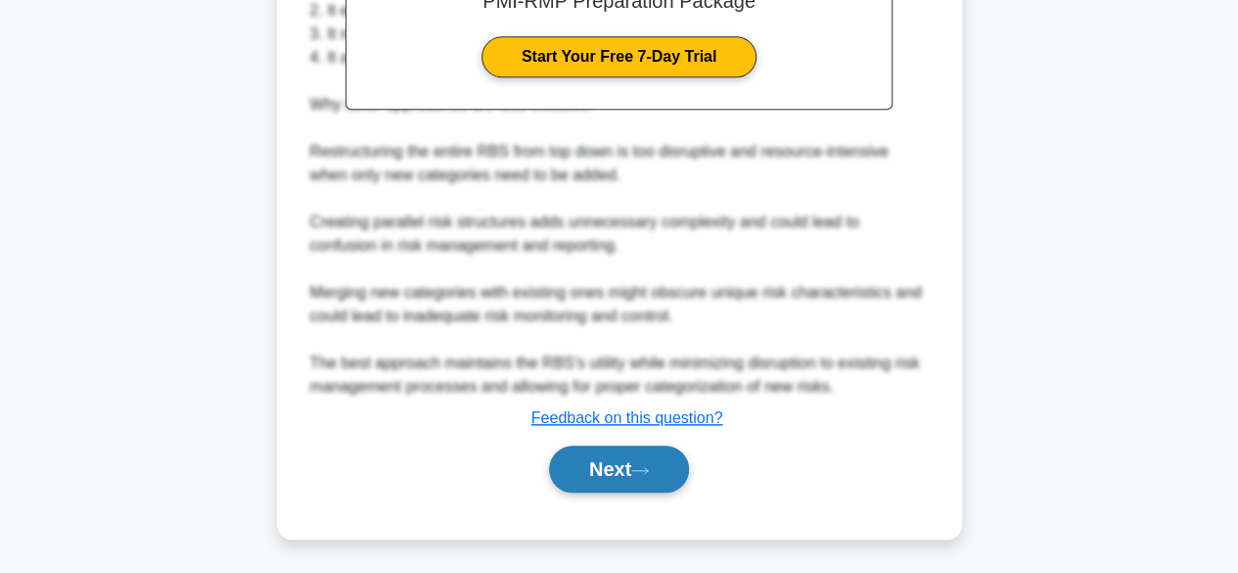
click at [610, 460] on button "Next" at bounding box center [619, 468] width 140 height 47
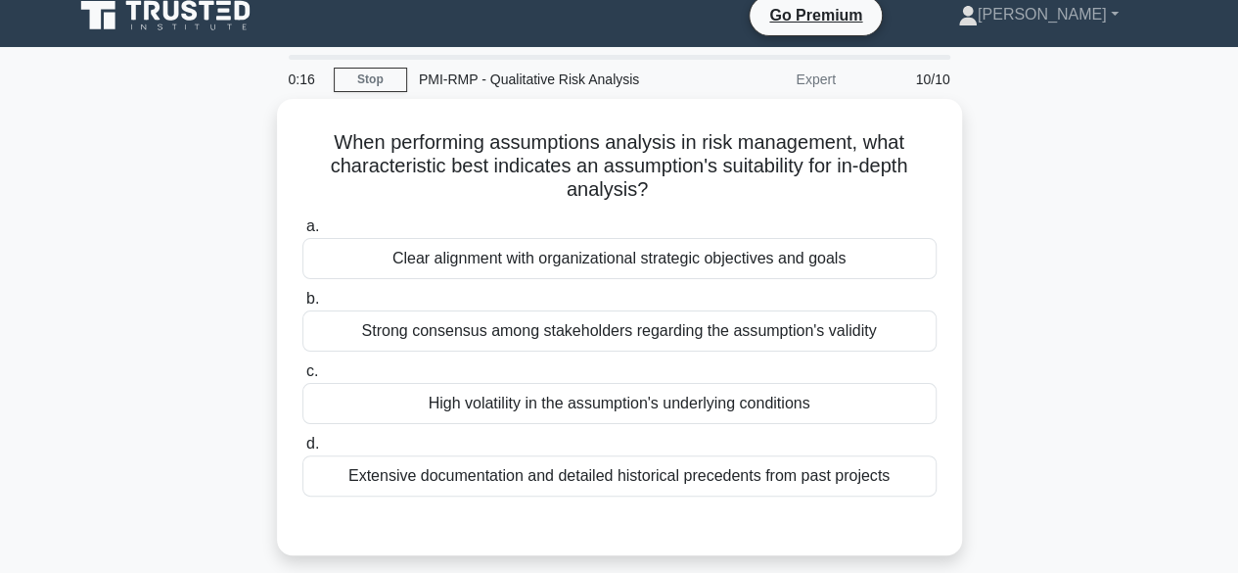
scroll to position [0, 0]
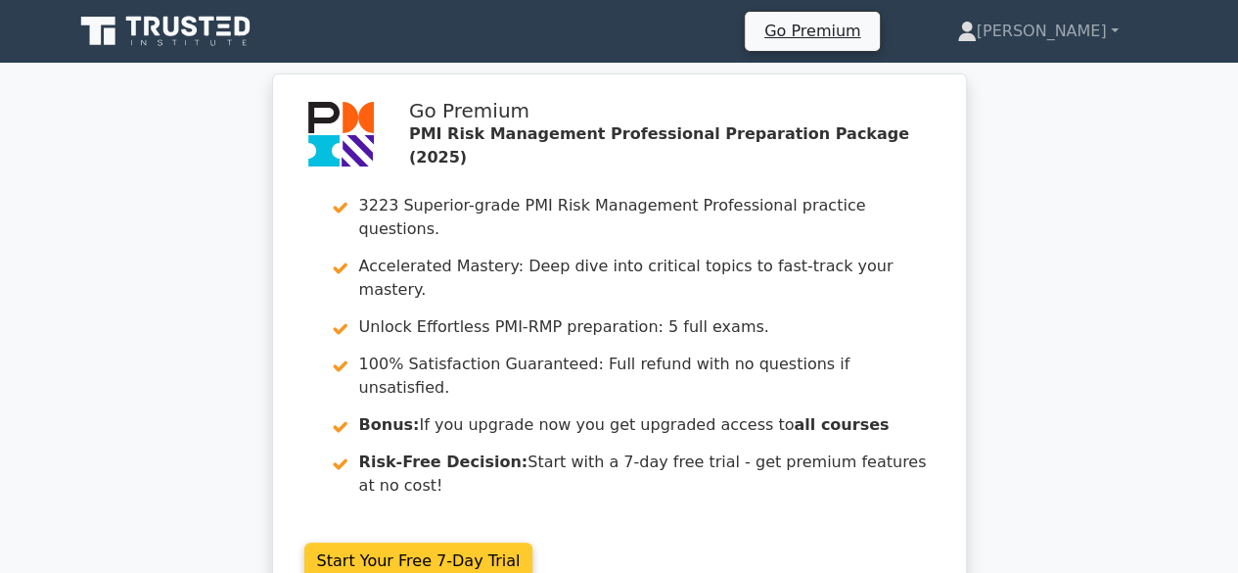
click at [534, 542] on link "Start Your Free 7-Day Trial" at bounding box center [418, 560] width 229 height 37
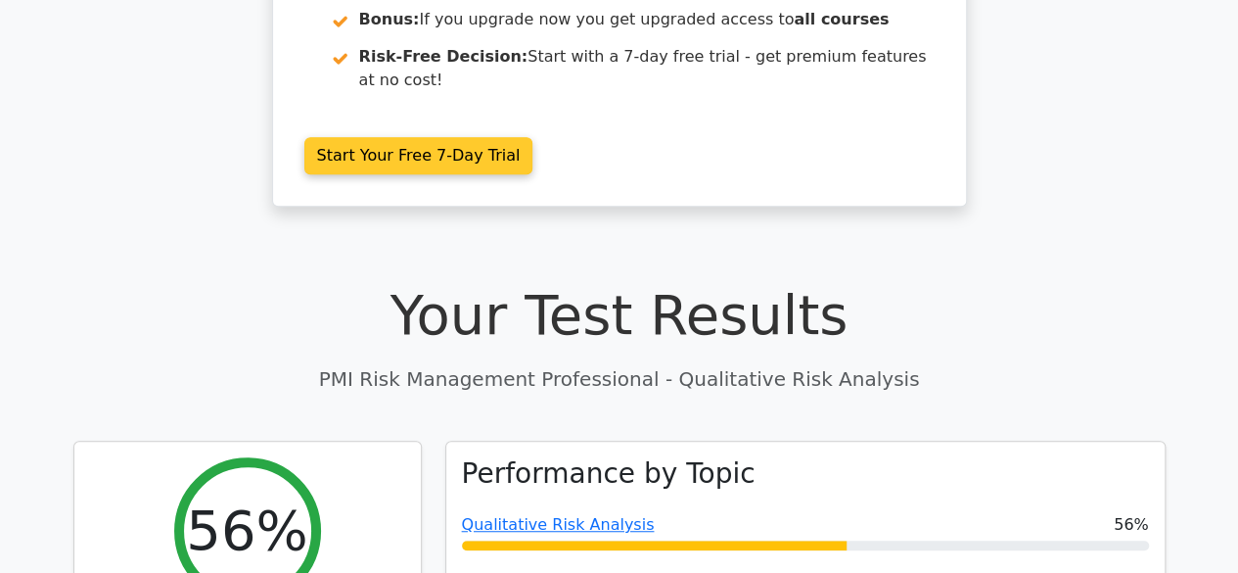
scroll to position [466, 0]
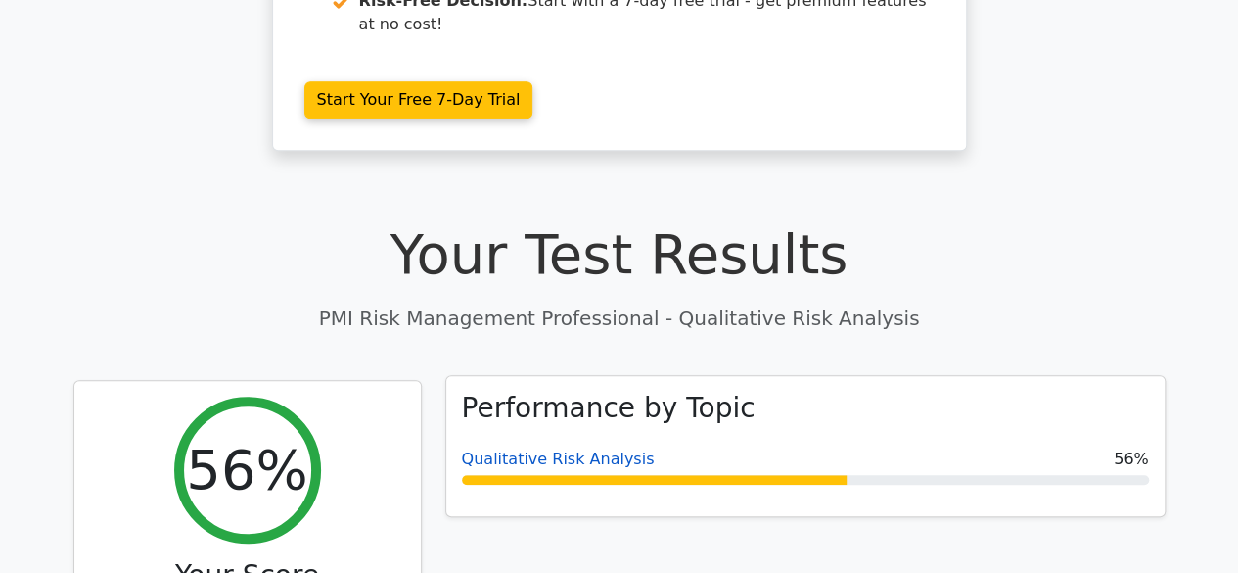
click at [588, 449] on link "Qualitative Risk Analysis" at bounding box center [558, 458] width 193 height 19
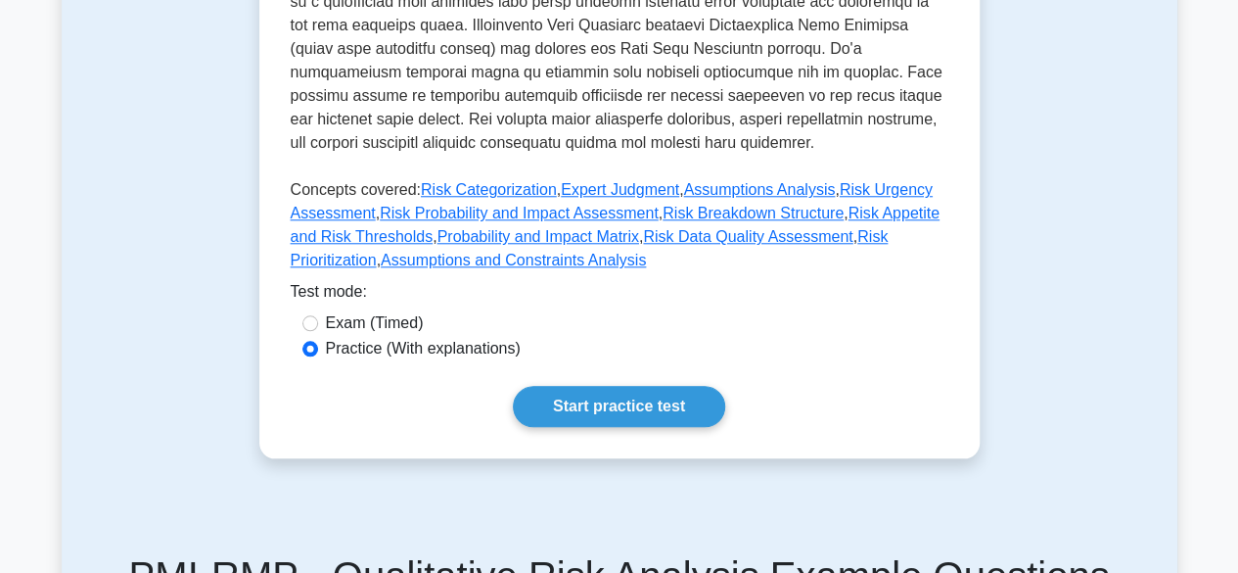
scroll to position [1018, 0]
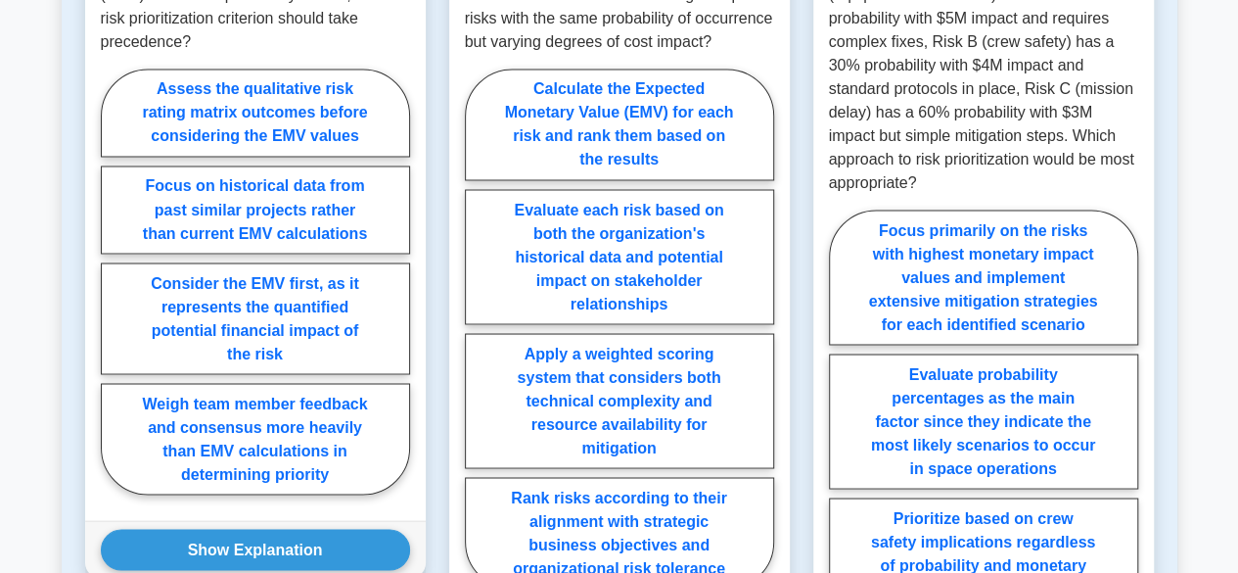
scroll to position [1671, 0]
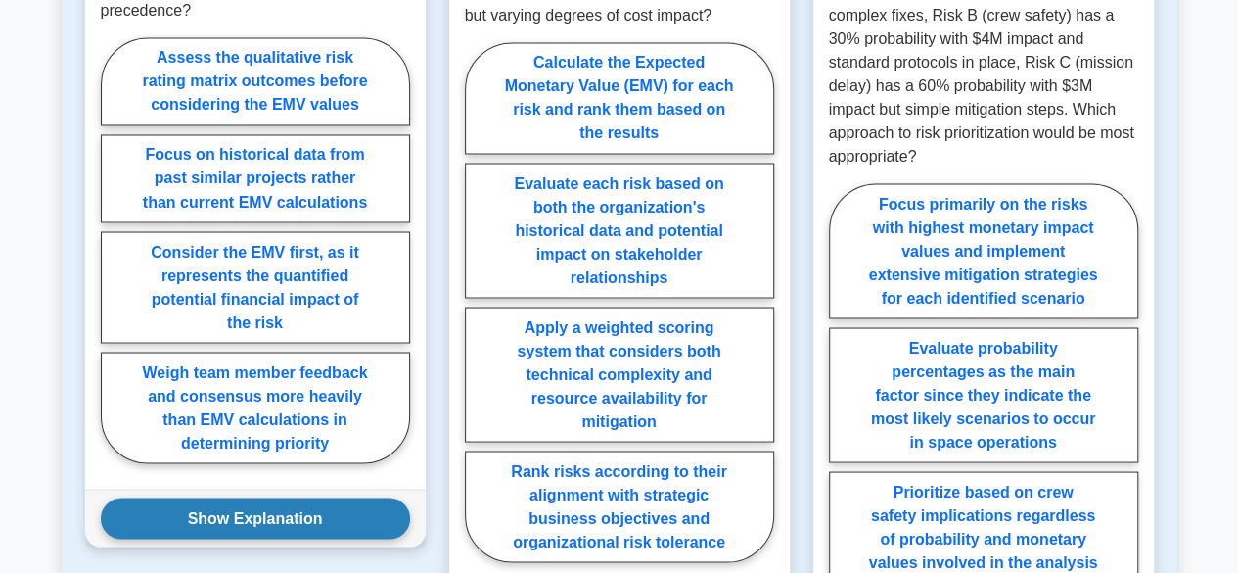
click at [207, 497] on button "Show Explanation" at bounding box center [255, 517] width 309 height 41
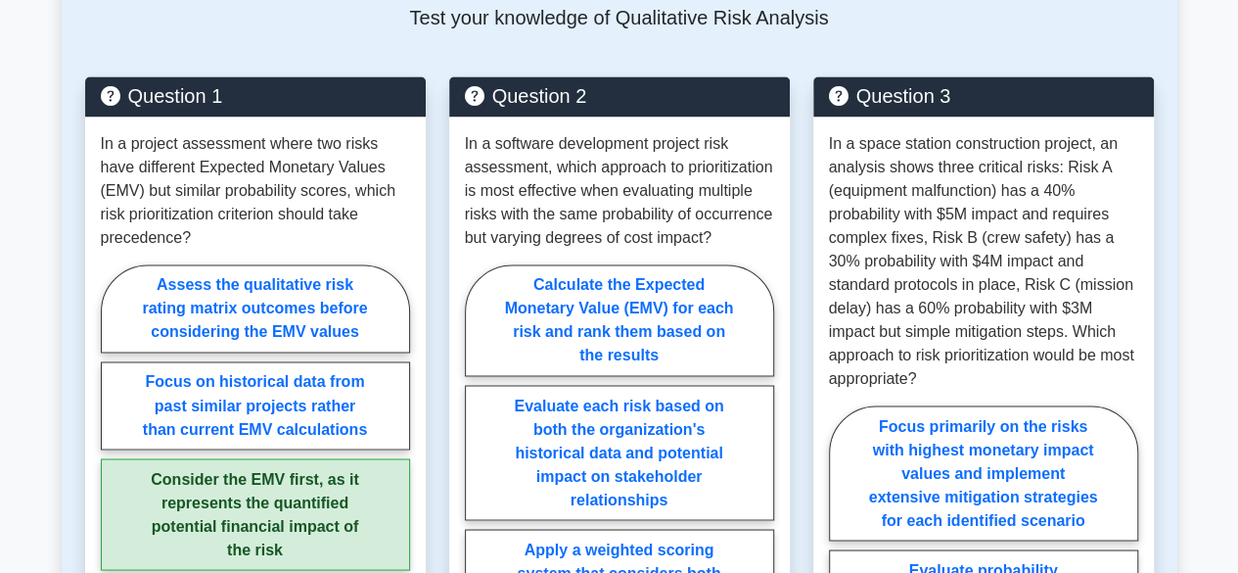
scroll to position [1331, 0]
